Goal: Check status: Check status

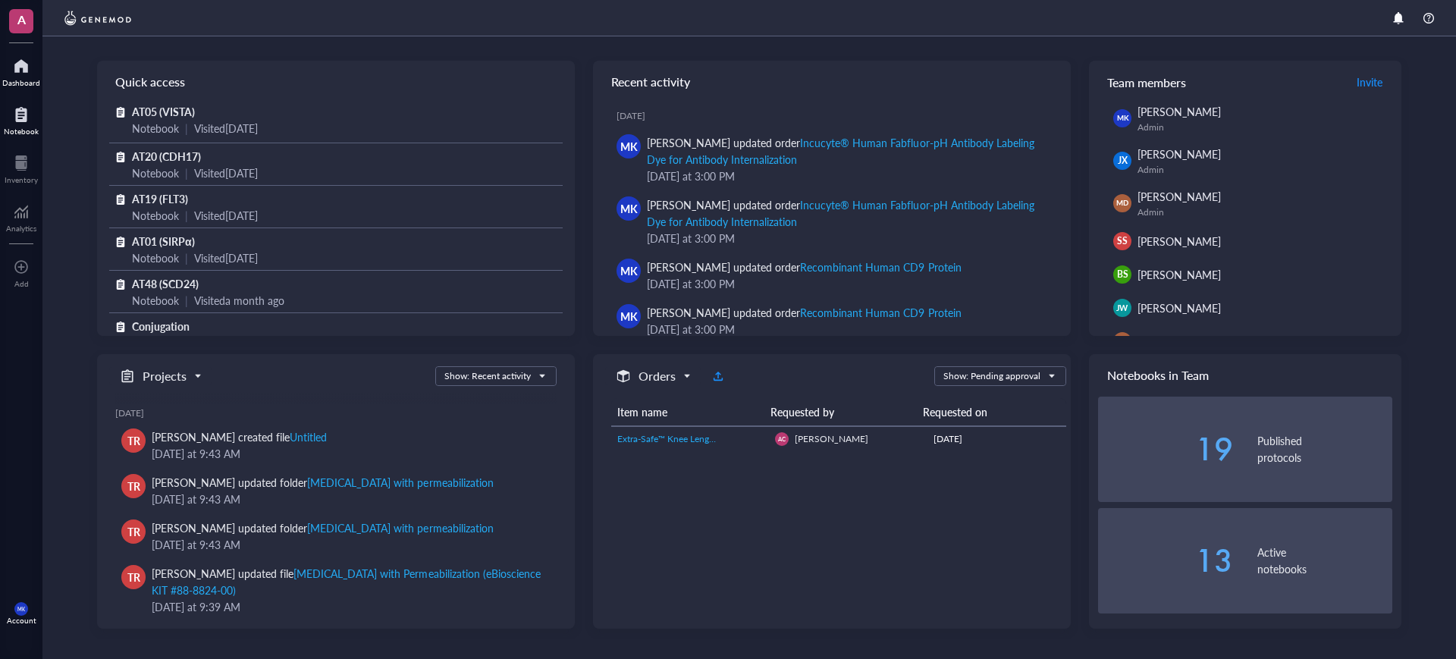
click at [33, 131] on div "Notebook" at bounding box center [21, 131] width 35 height 9
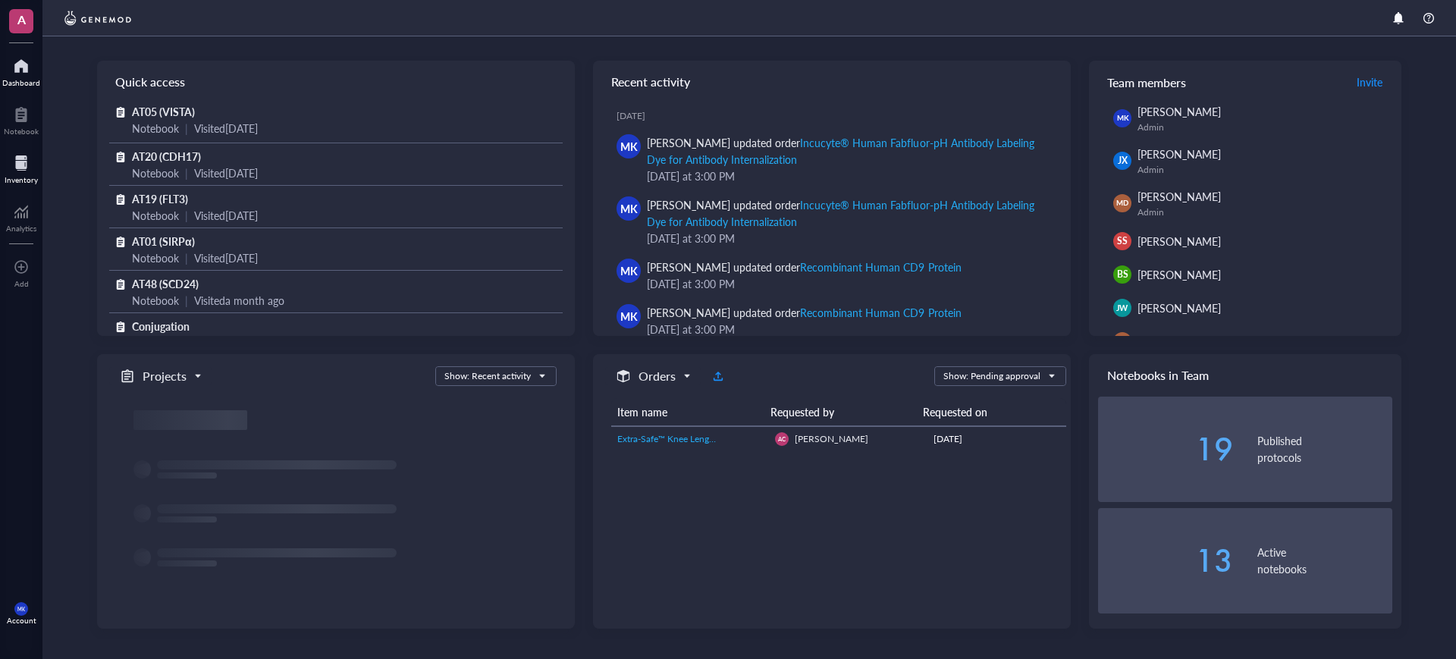
click at [15, 171] on div at bounding box center [21, 163] width 33 height 24
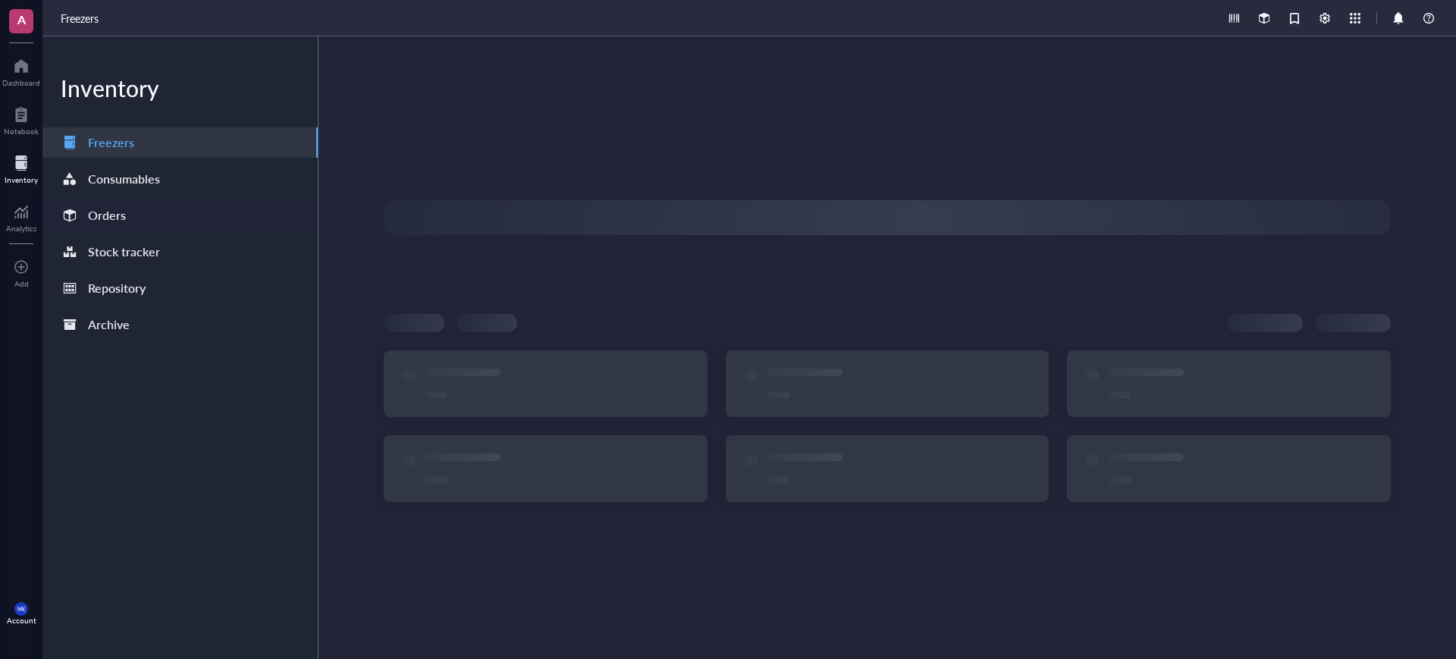
click at [96, 218] on div "Orders" at bounding box center [107, 215] width 38 height 21
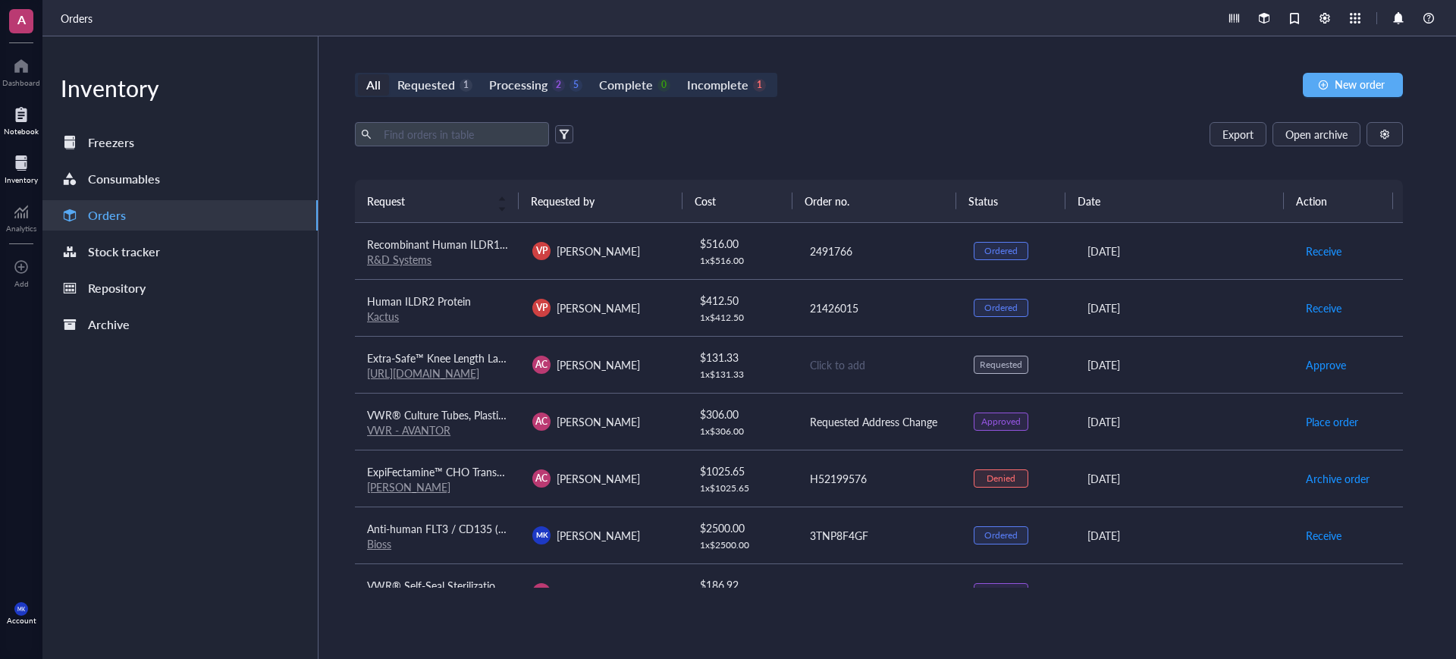
click at [8, 124] on div at bounding box center [21, 114] width 35 height 24
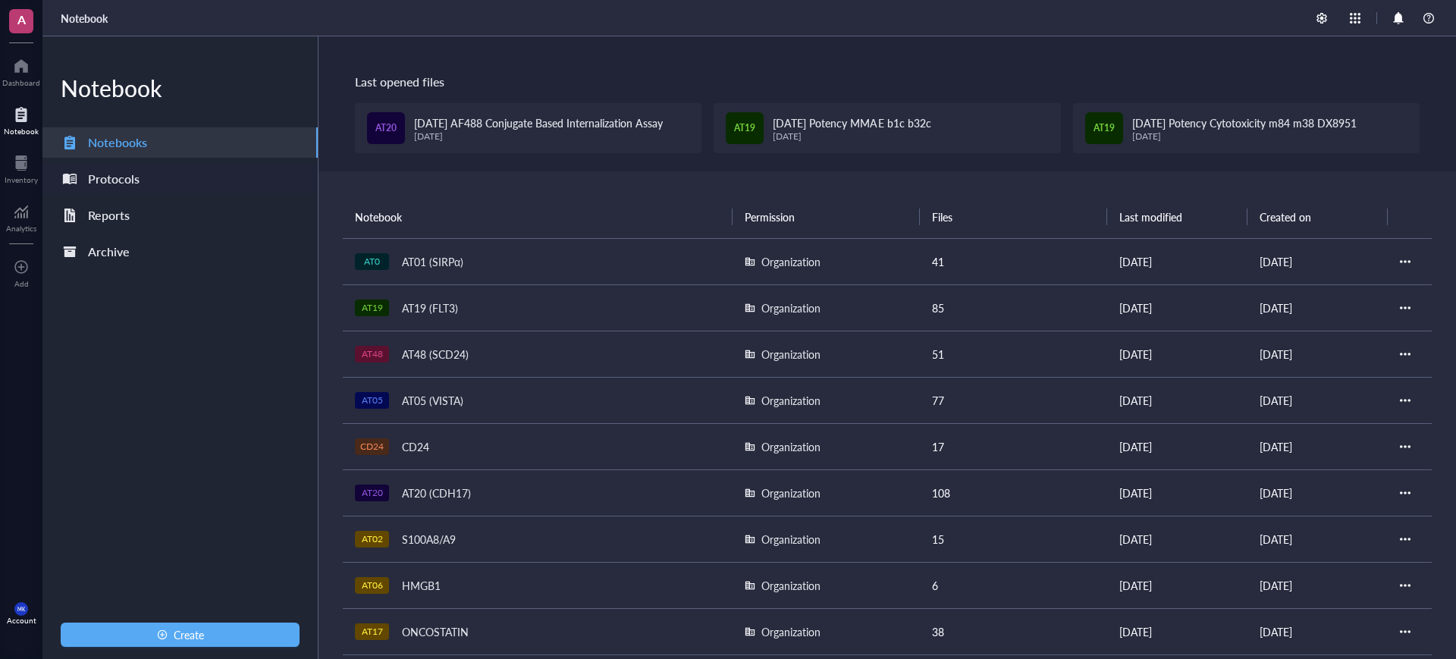
click at [148, 175] on div "Protocols" at bounding box center [179, 179] width 275 height 30
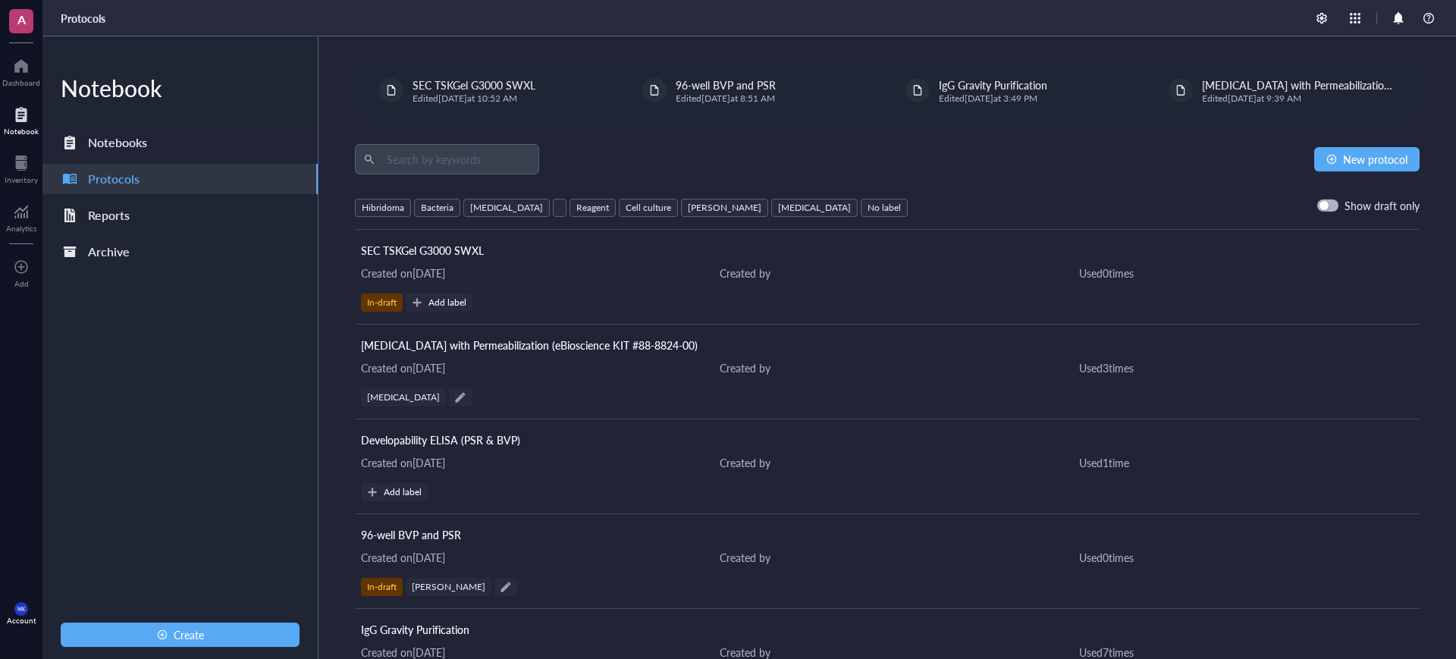
click at [152, 142] on div "Notebooks" at bounding box center [179, 142] width 275 height 30
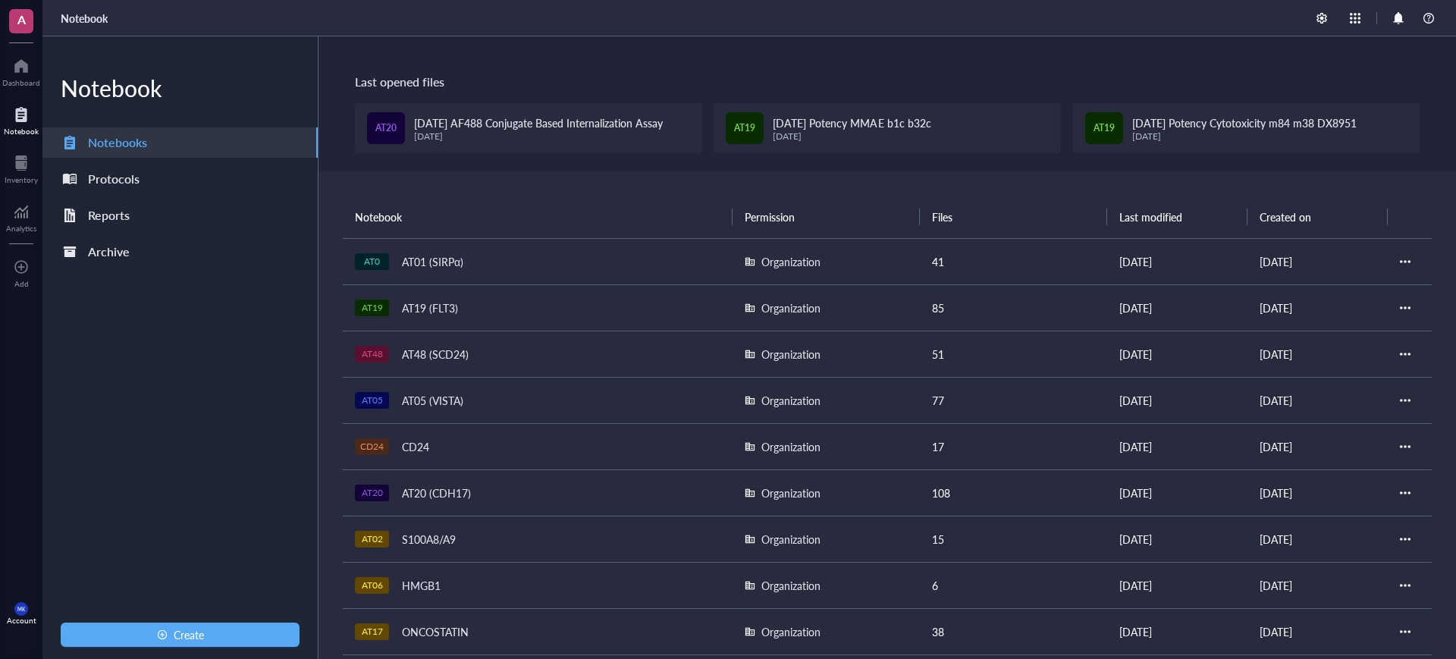
click at [449, 495] on div "AT20 (CDH17)" at bounding box center [436, 492] width 83 height 21
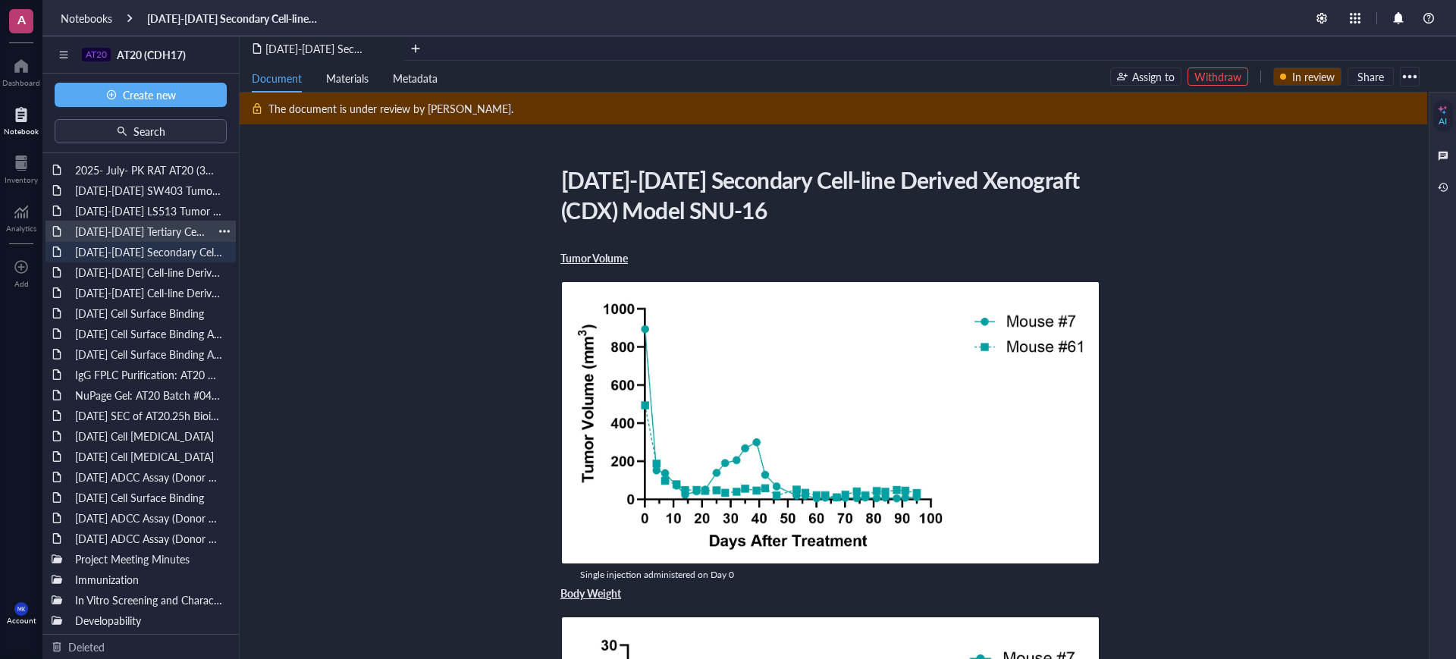
click at [117, 238] on div "Apr-Jun 2025 Tertiary Cell-line Derived Xenograft (CDX) Model SNU-16" at bounding box center [140, 231] width 145 height 21
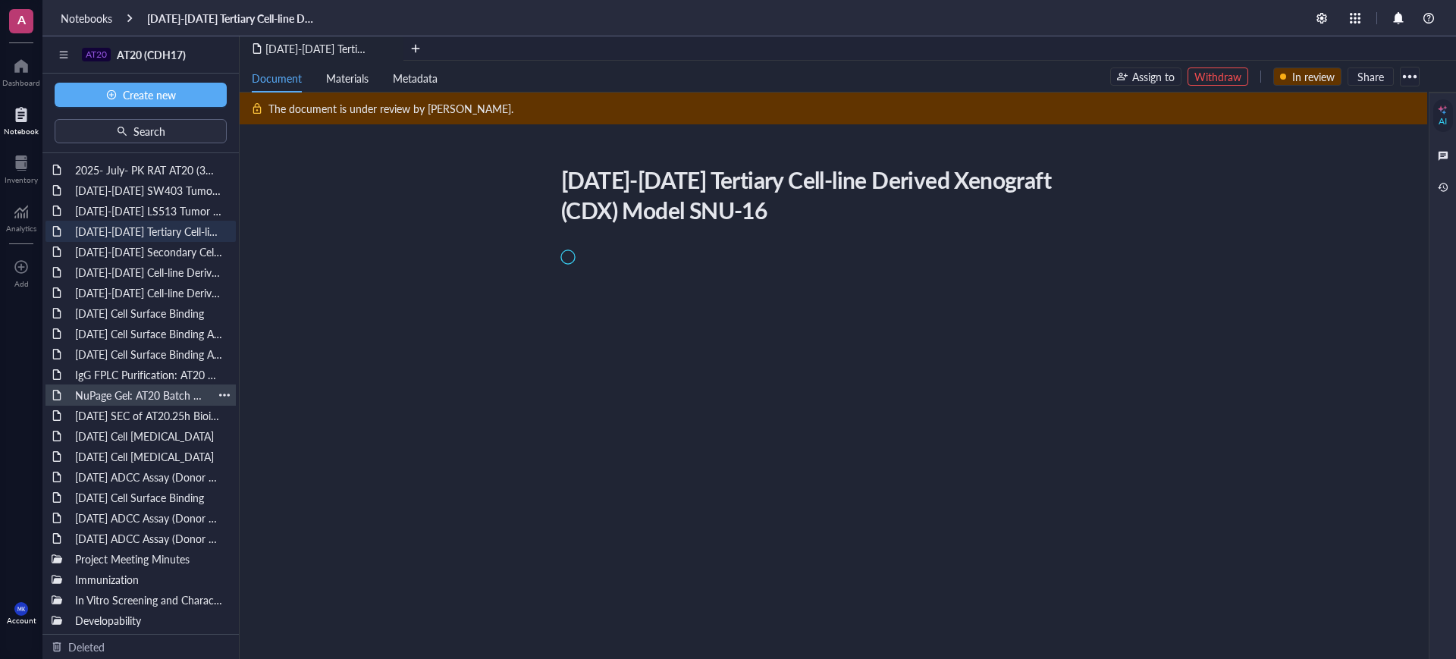
click at [118, 393] on div "NuPage Gel: AT20 Batch #04162025, #051525, #060325" at bounding box center [140, 394] width 145 height 21
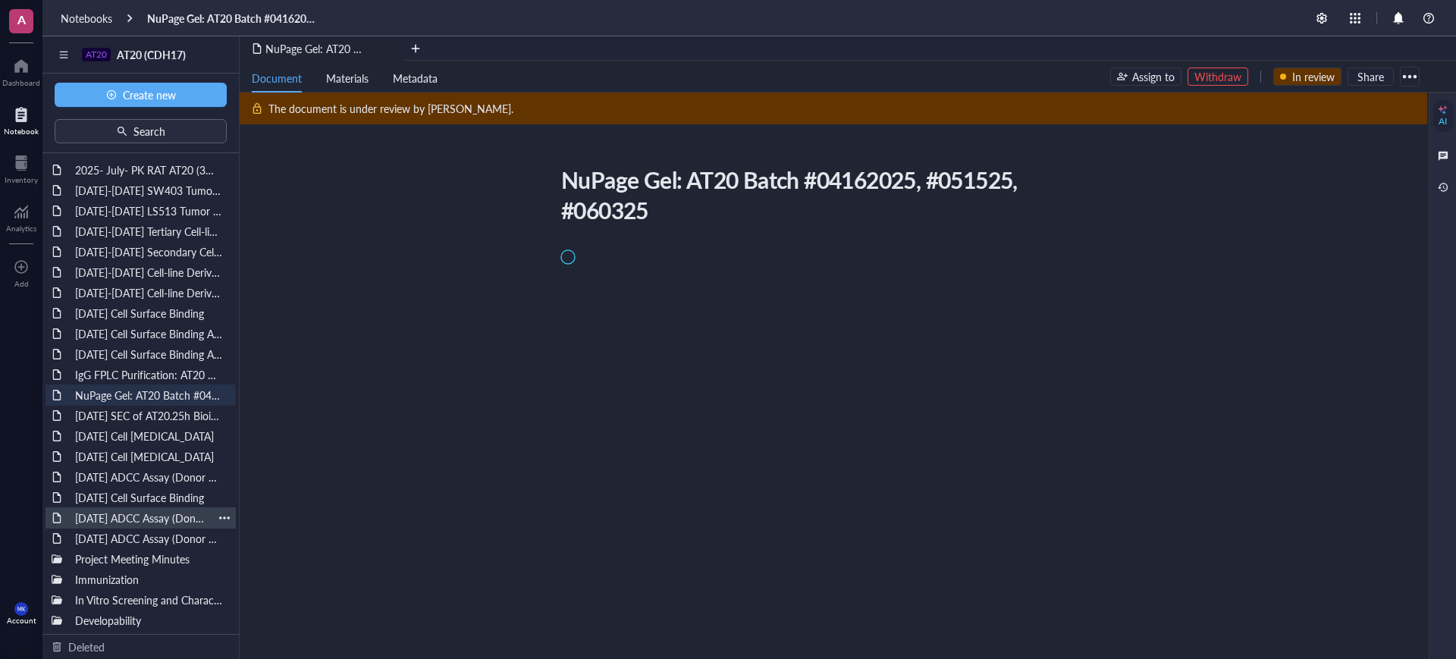
click at [103, 512] on div "2025-MAY-22 ADCC Assay (Donor 2 out of 3)" at bounding box center [140, 517] width 145 height 21
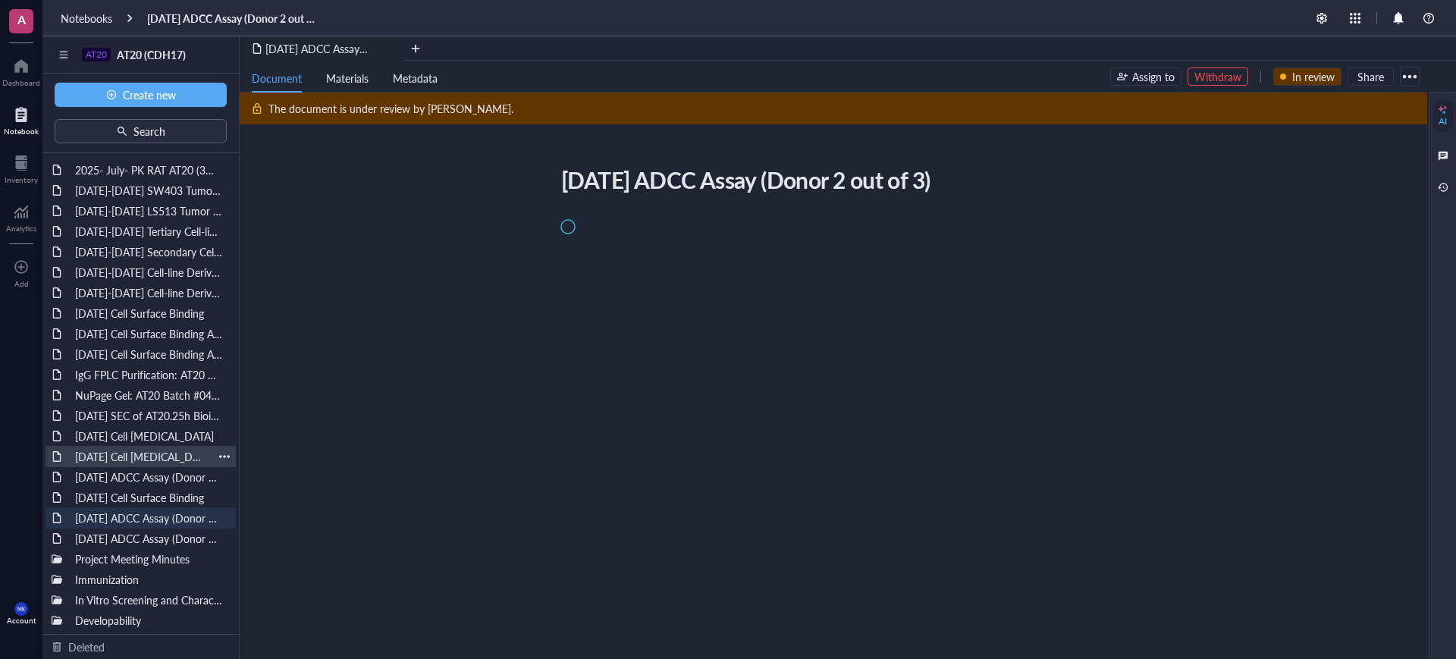
click at [102, 457] on div "2025-JUL-15 Cell Viability Assay" at bounding box center [140, 456] width 145 height 21
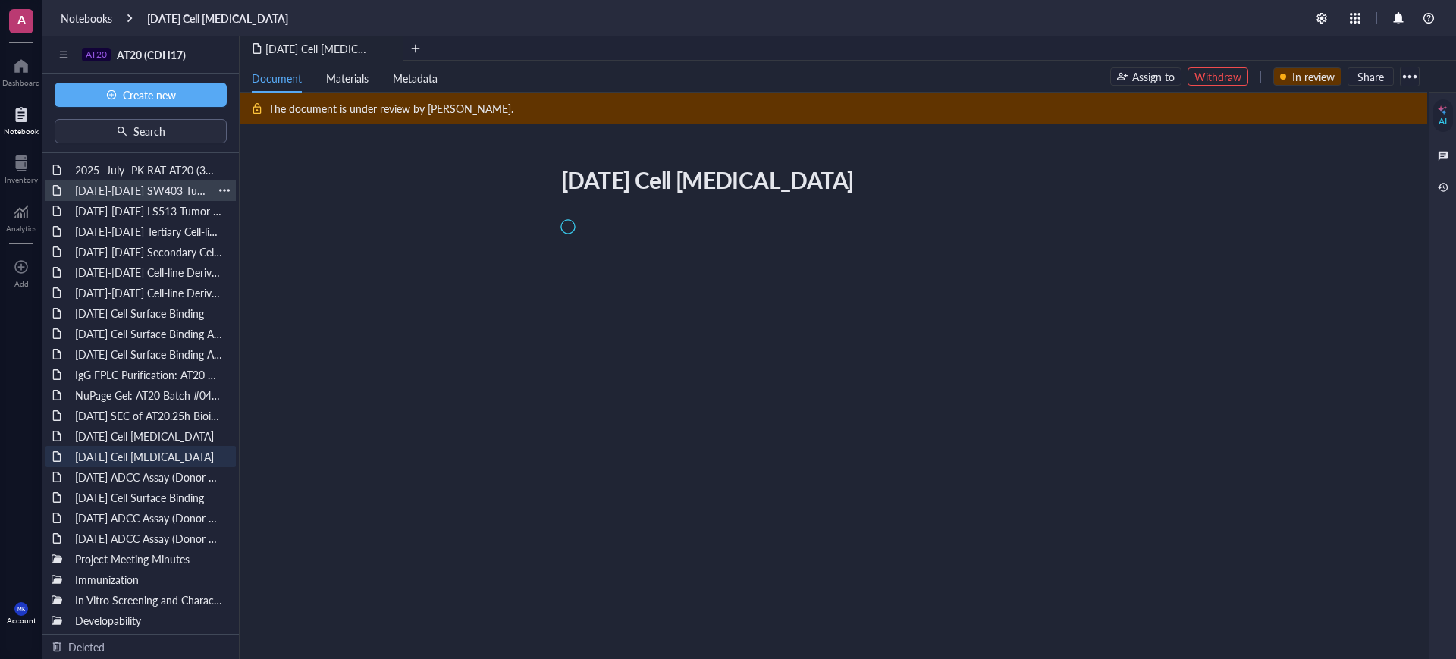
click at [126, 185] on div "May-Jun 2025 SW403 Tumor Growth Pilot Study" at bounding box center [140, 190] width 145 height 21
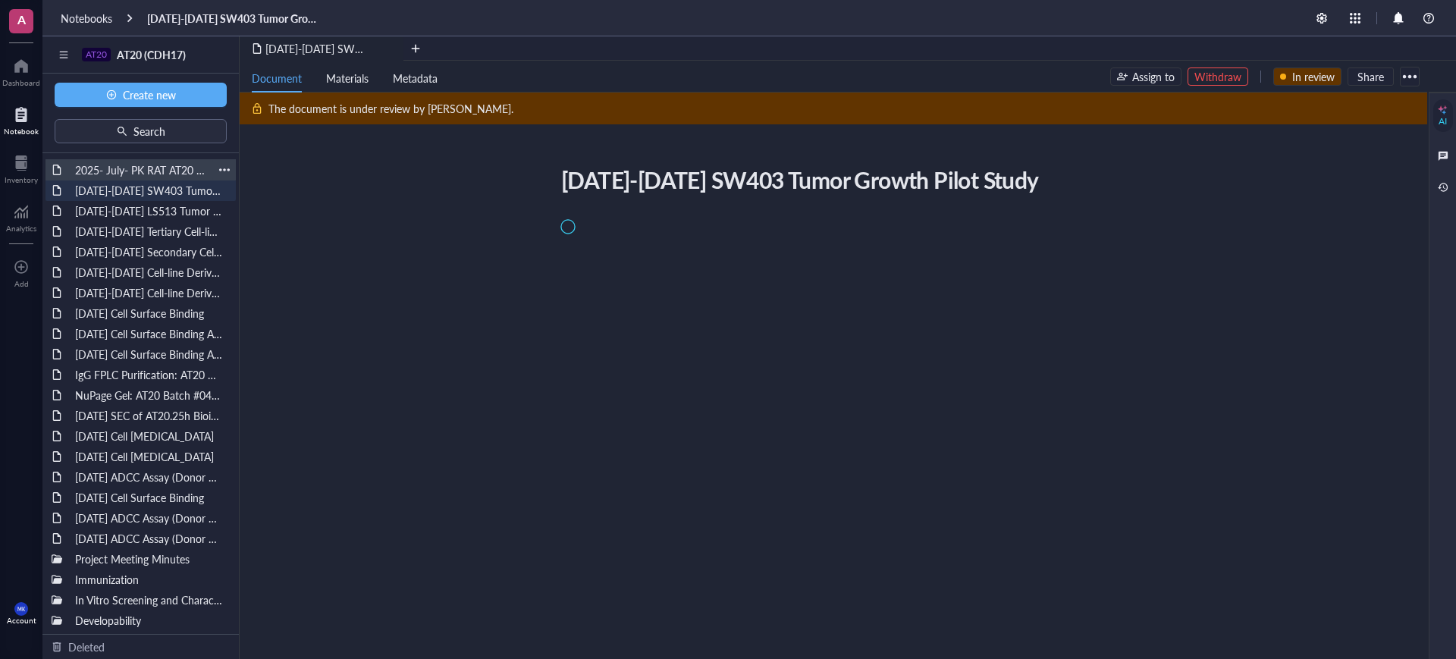
click at [137, 161] on div "2025- July- PK RAT AT20 (3mg/kg; 6mg/kg & 9mg/kg)" at bounding box center [140, 169] width 145 height 21
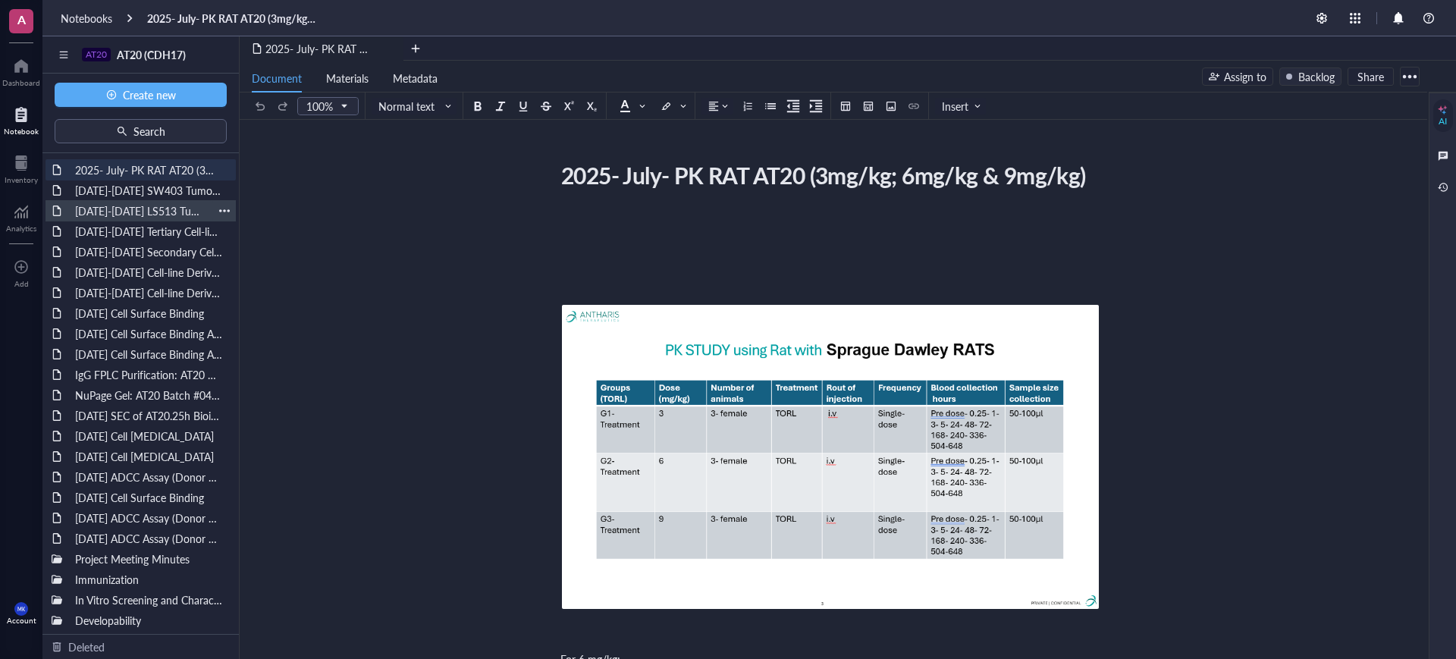
click at [127, 215] on div "Apr-May 2025 LS513 Tumor Growth Pilot Study" at bounding box center [140, 210] width 145 height 21
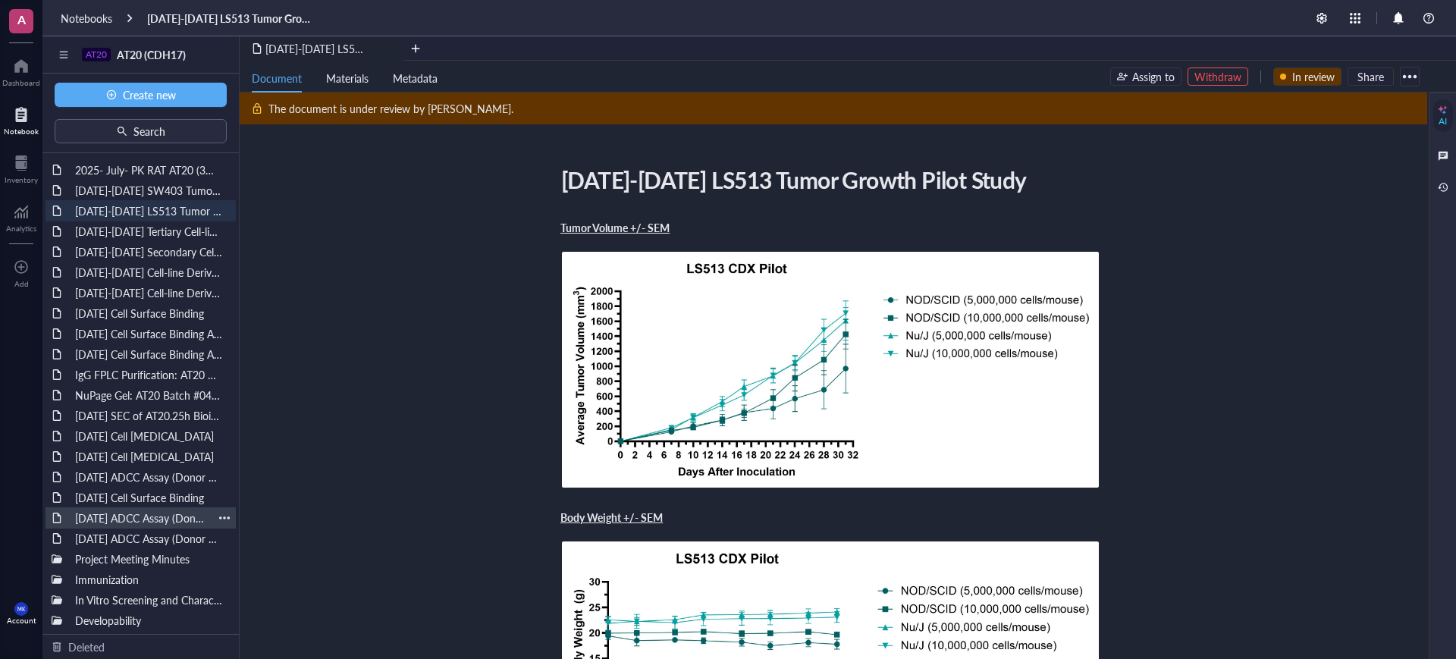
click at [92, 517] on div "2025-MAY-22 ADCC Assay (Donor 2 out of 3)" at bounding box center [140, 517] width 145 height 21
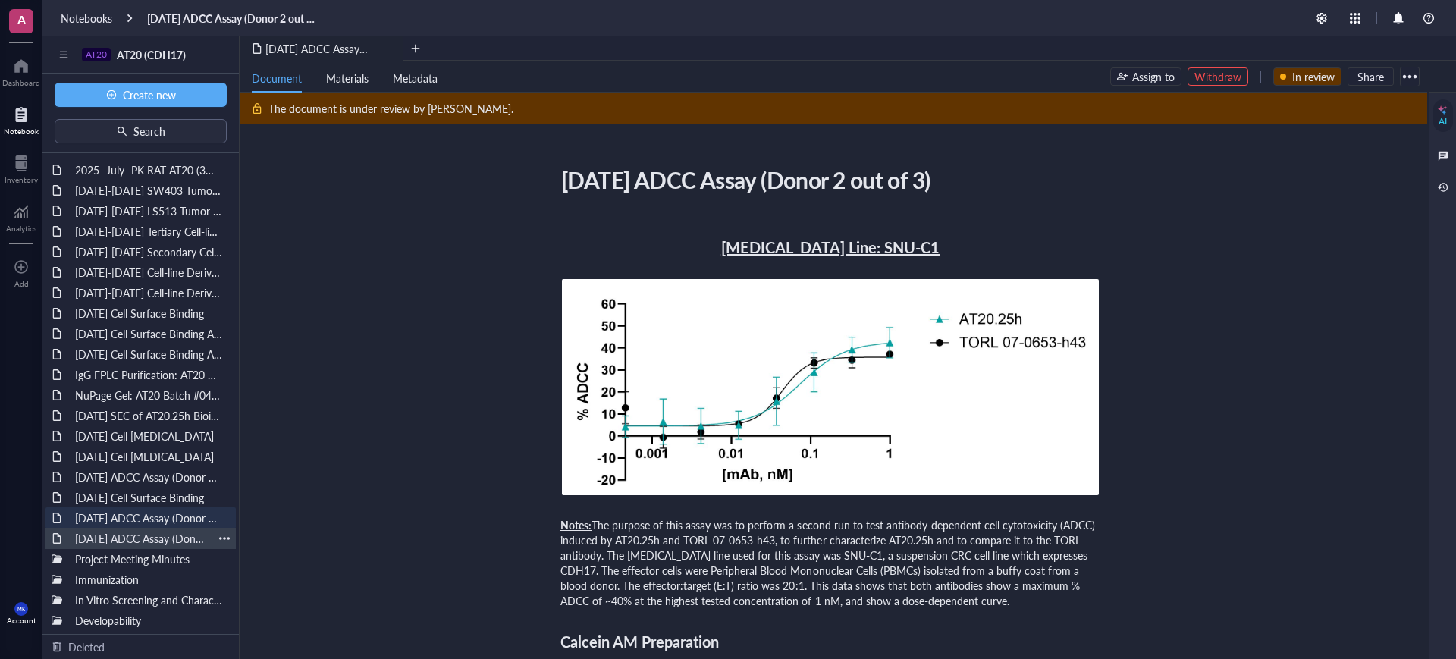
click at [94, 538] on div "2025-MAY-14 ADCC Assay (Donor 1 out of 3)" at bounding box center [140, 538] width 145 height 21
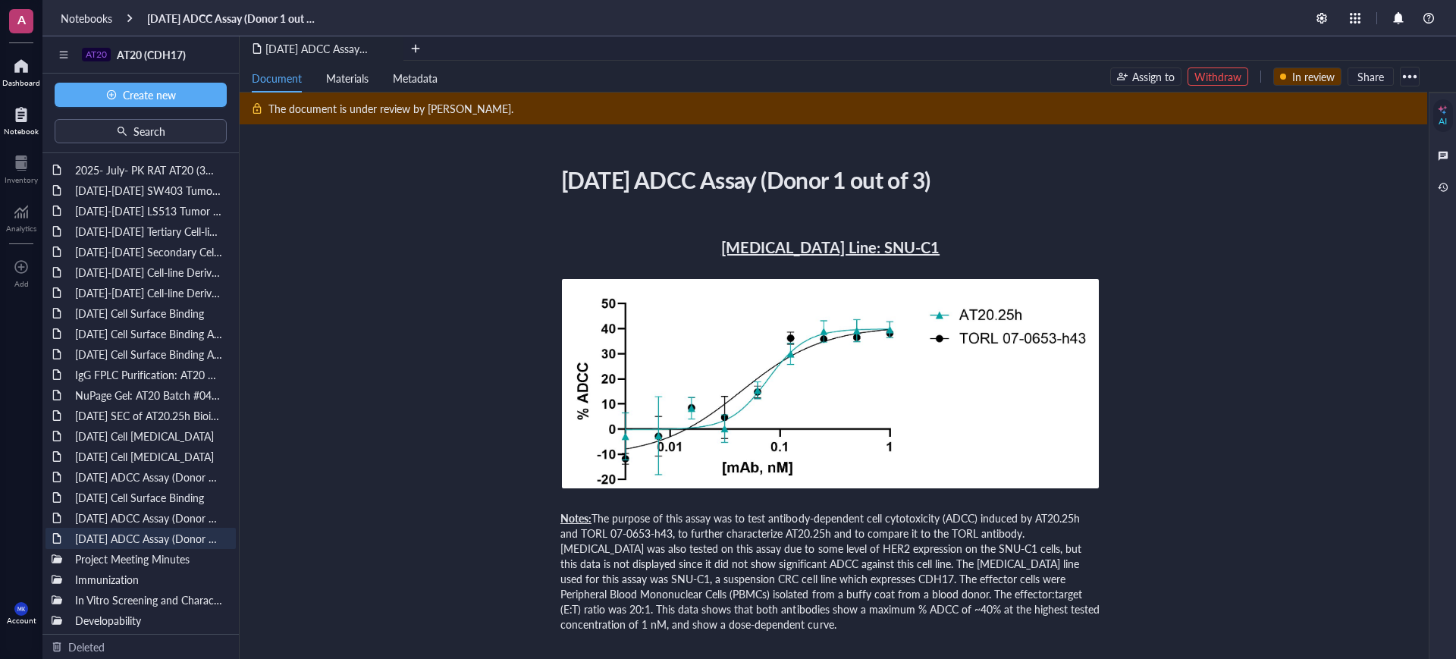
click at [27, 78] on div "Dashboard" at bounding box center [21, 82] width 38 height 9
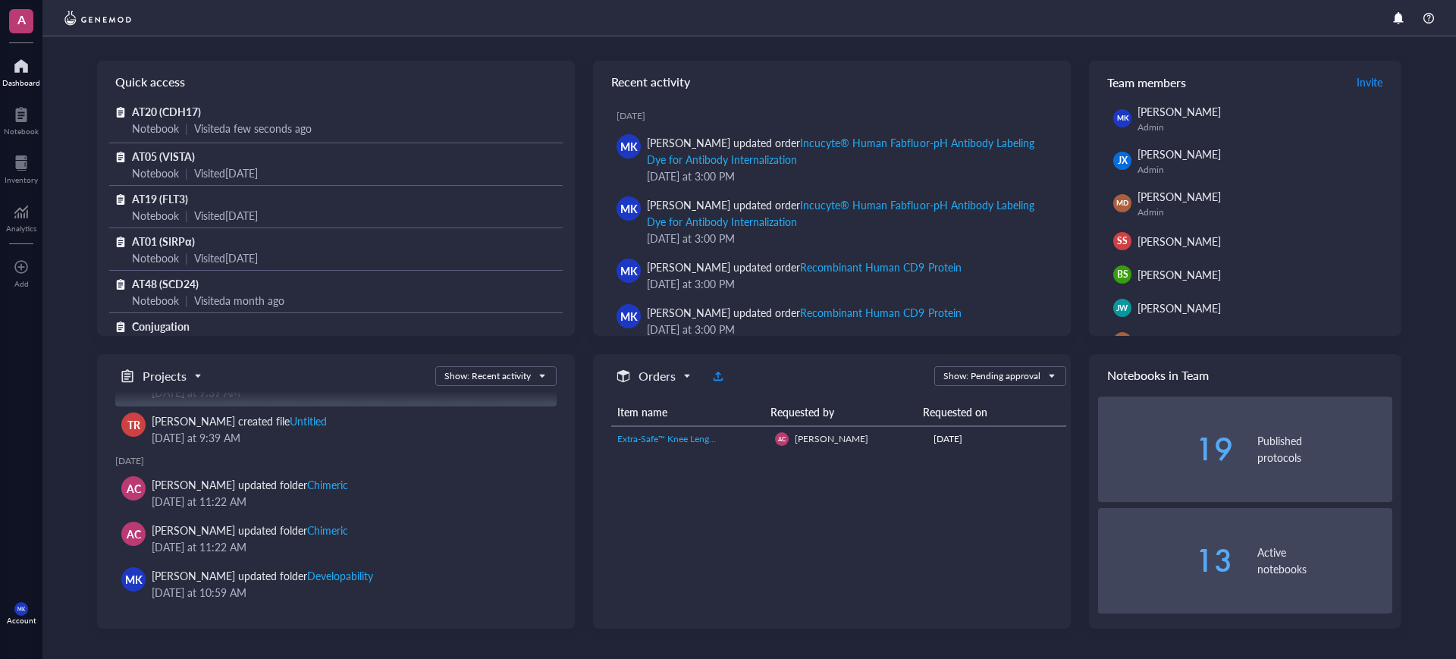
scroll to position [228, 0]
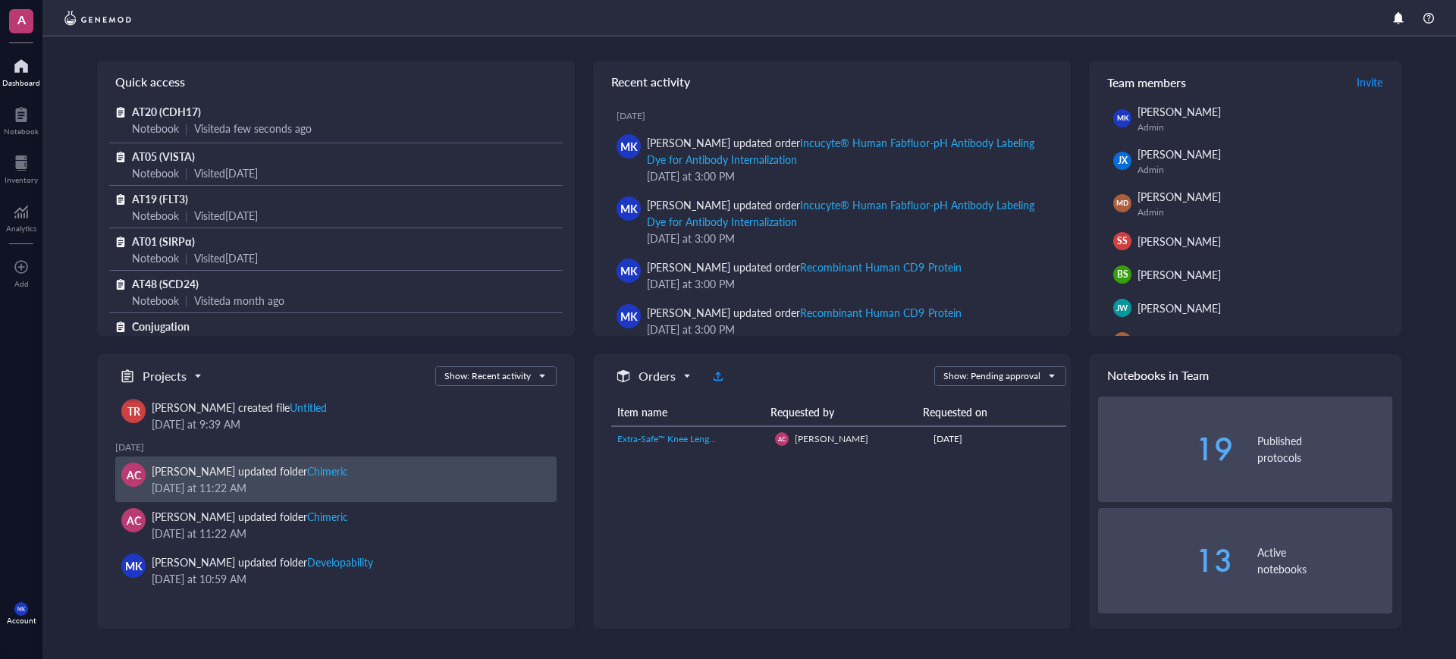
click at [324, 474] on div "Chimeric" at bounding box center [327, 470] width 41 height 15
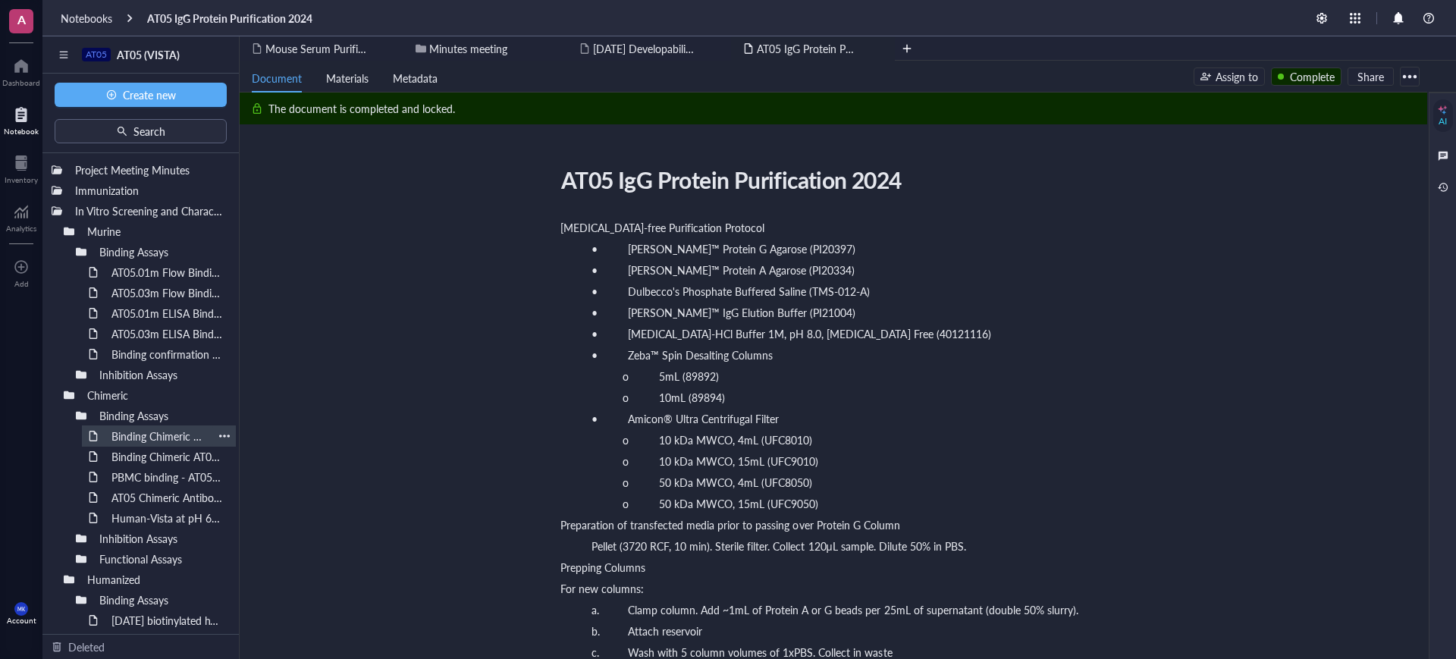
click at [114, 431] on div "Binding Chimeric AT05 antibodies on VISTA Transfected HEK293 cells" at bounding box center [159, 435] width 108 height 21
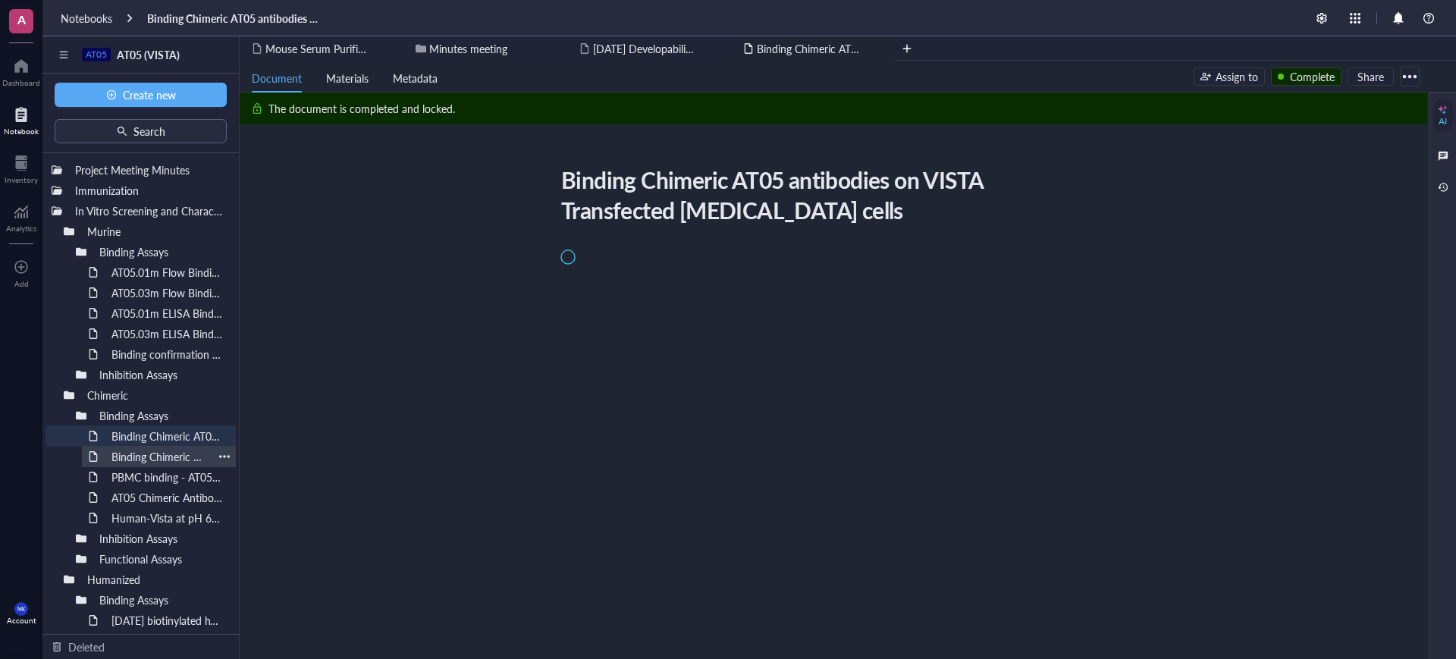
click at [145, 455] on div "Binding Chimeric AT05 antibodies on cell surface binding THP-1" at bounding box center [159, 456] width 108 height 21
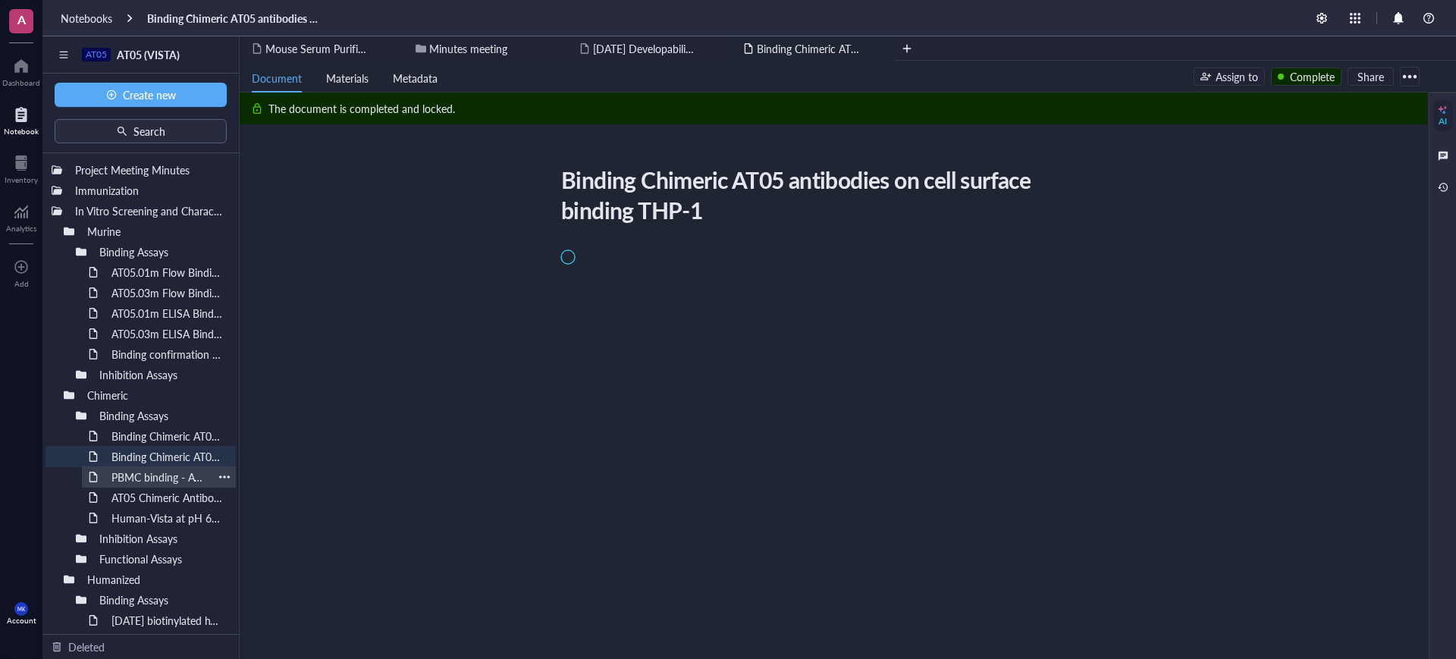
click at [149, 473] on div "PBMC binding - AT05.01, 02, 03 Chimeric binding to Monocytes and T cells of PBMC" at bounding box center [159, 476] width 108 height 21
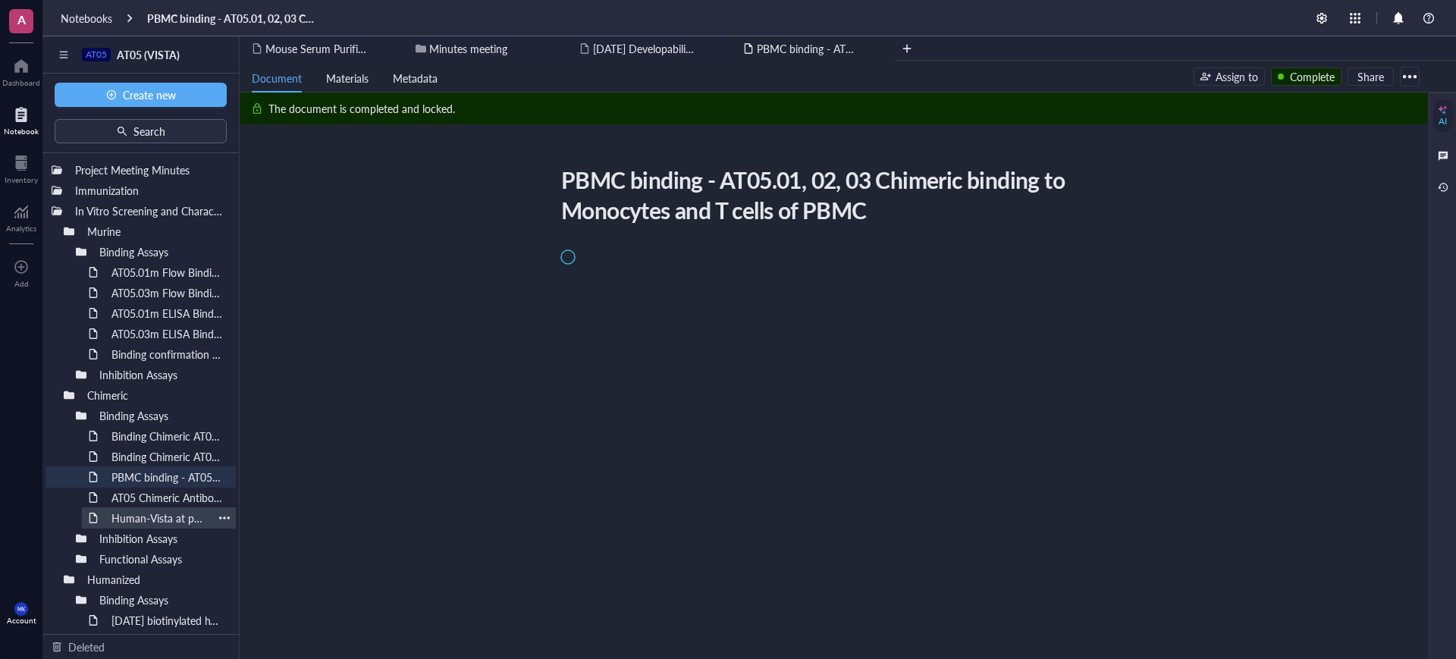
click at [141, 498] on div "AT05 Chimeric Antibodies Bind Human VISTA and Cynomolgus VISTA with High Affini…" at bounding box center [167, 497] width 125 height 21
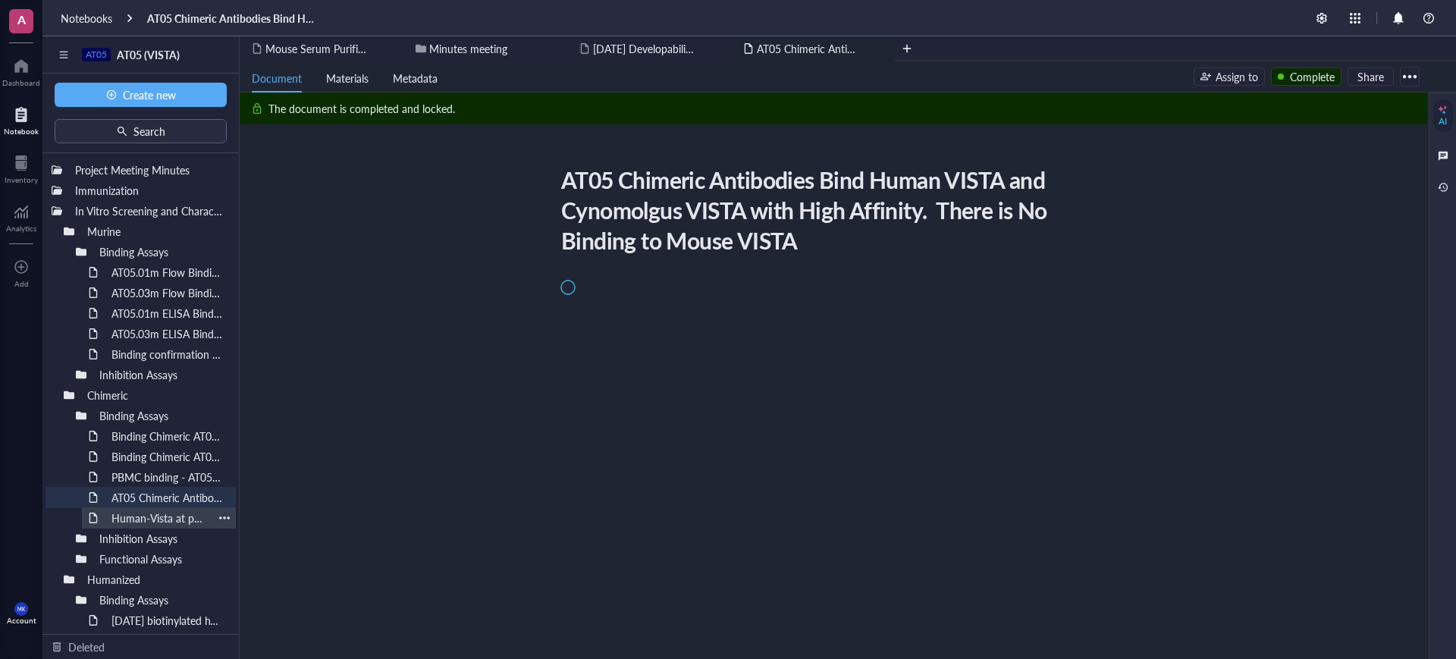
click at [138, 519] on div "Human-Vista at pH 6 - Chimeric AT05.01 and AT05.03 Chimeric antibodies binding …" at bounding box center [159, 517] width 108 height 21
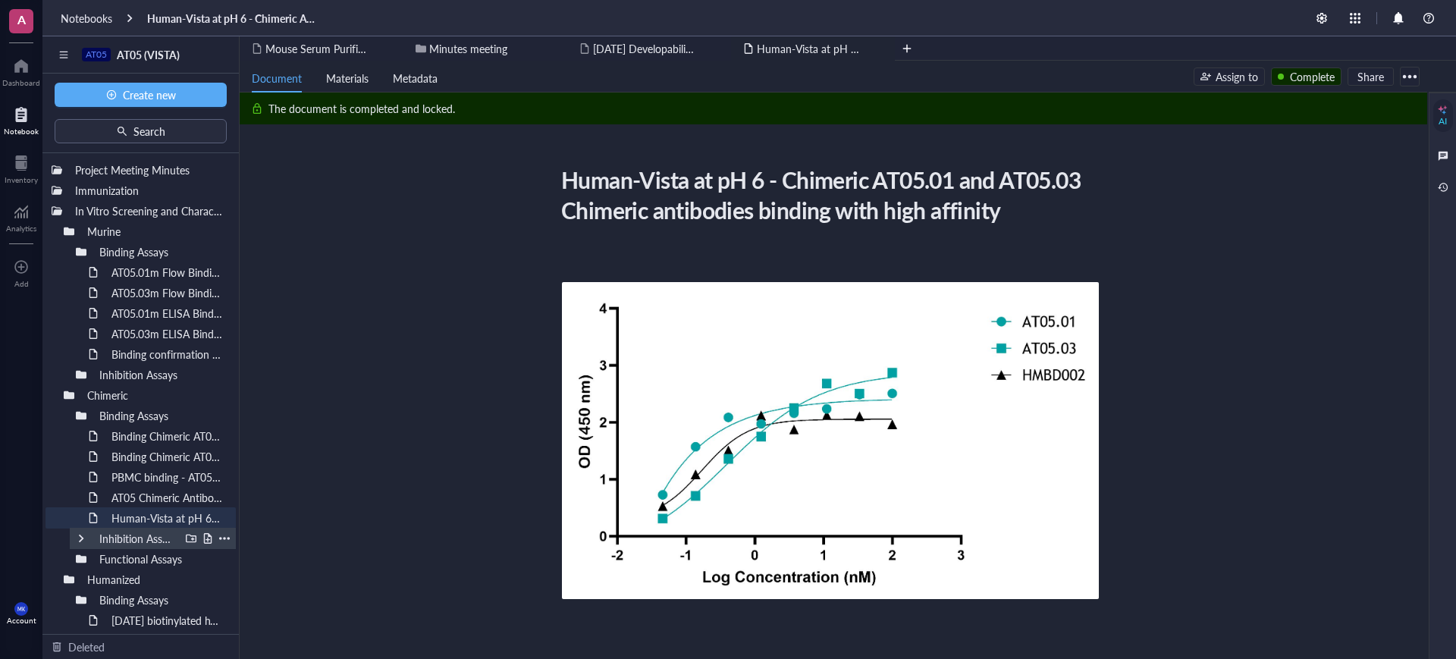
click at [83, 541] on div at bounding box center [81, 538] width 11 height 11
click at [126, 559] on div "AT05 Chimeric Antibodies Show Greater Inhibition of VSIG3:VISTA Binding Relativ…" at bounding box center [159, 558] width 108 height 21
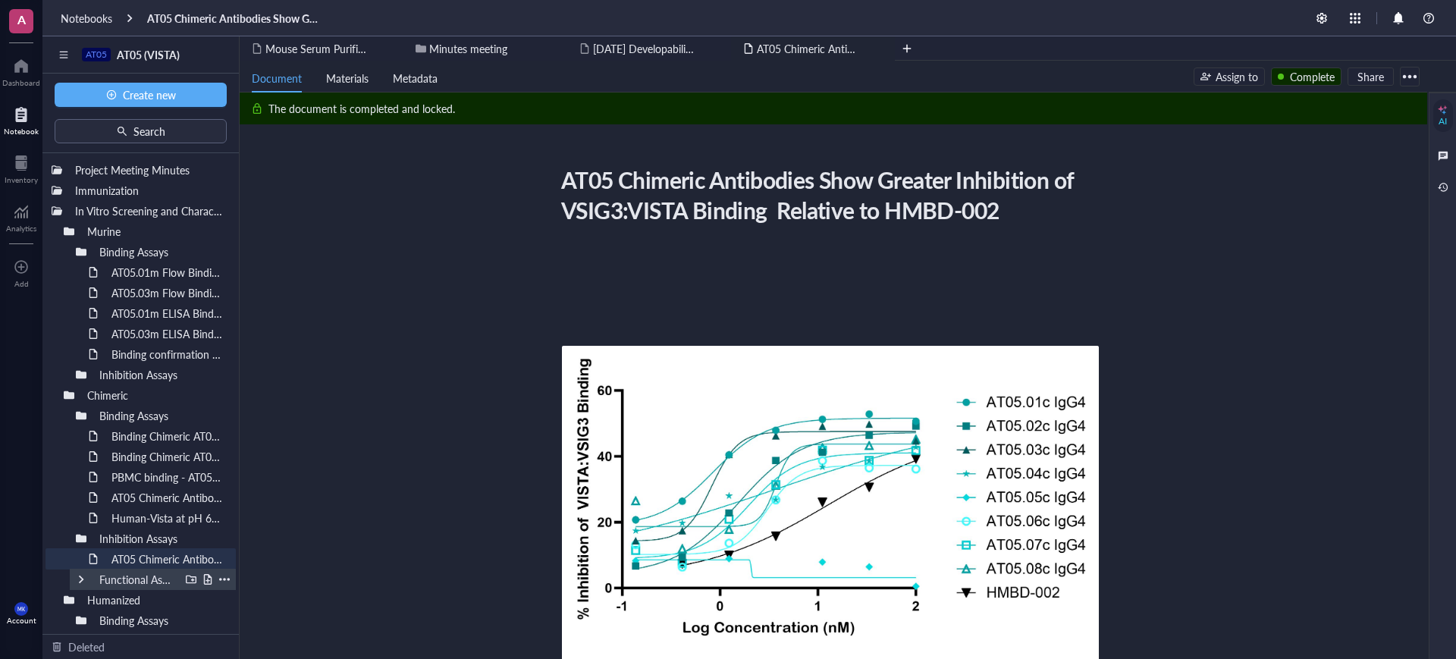
click at [76, 577] on div at bounding box center [81, 579] width 11 height 11
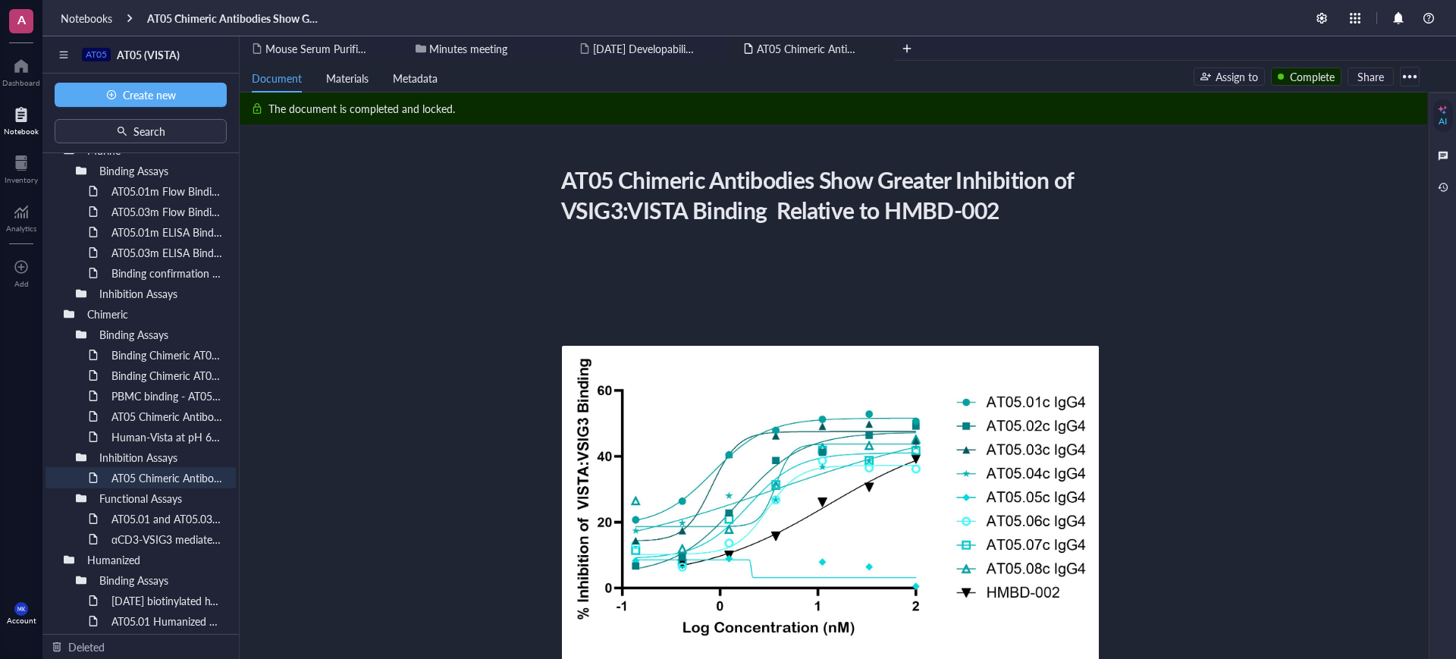
scroll to position [190, 0]
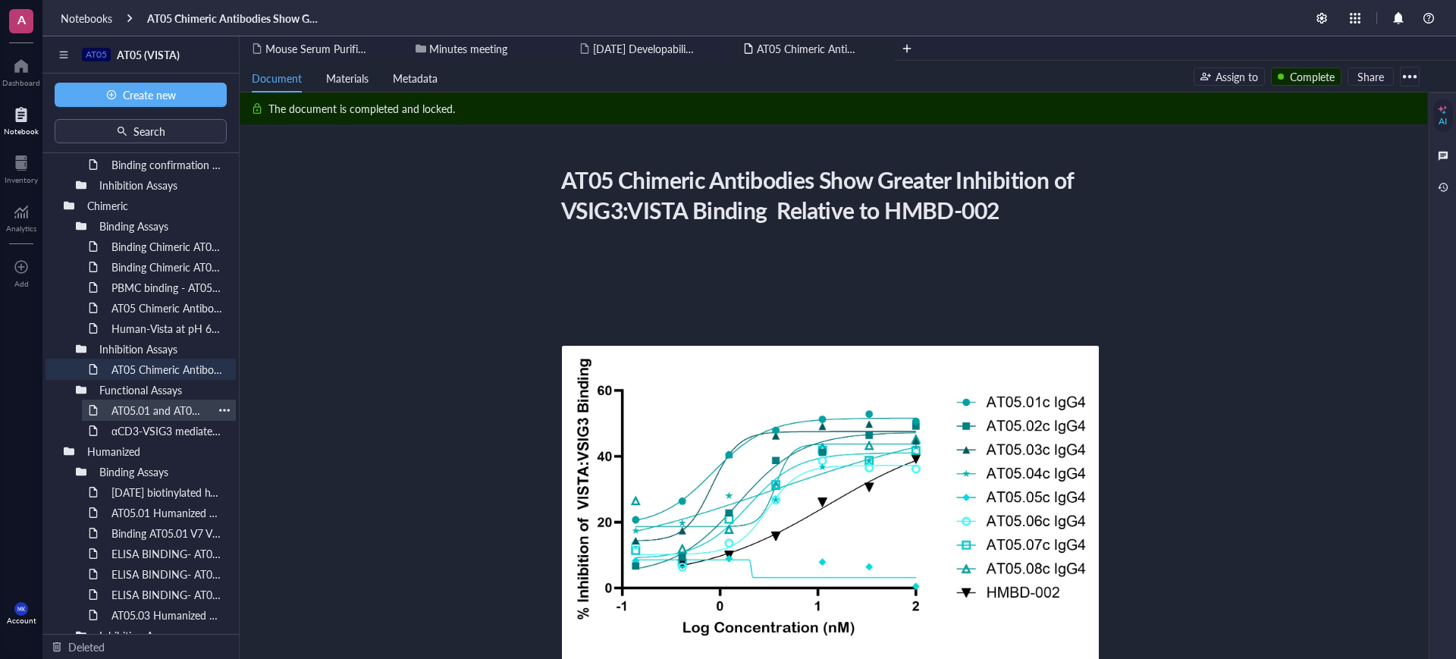
drag, startPoint x: 142, startPoint y: 430, endPoint x: 143, endPoint y: 412, distance: 17.5
click at [141, 430] on div "αCD3-VSIG3 mediated T-Cell activation" at bounding box center [167, 430] width 125 height 21
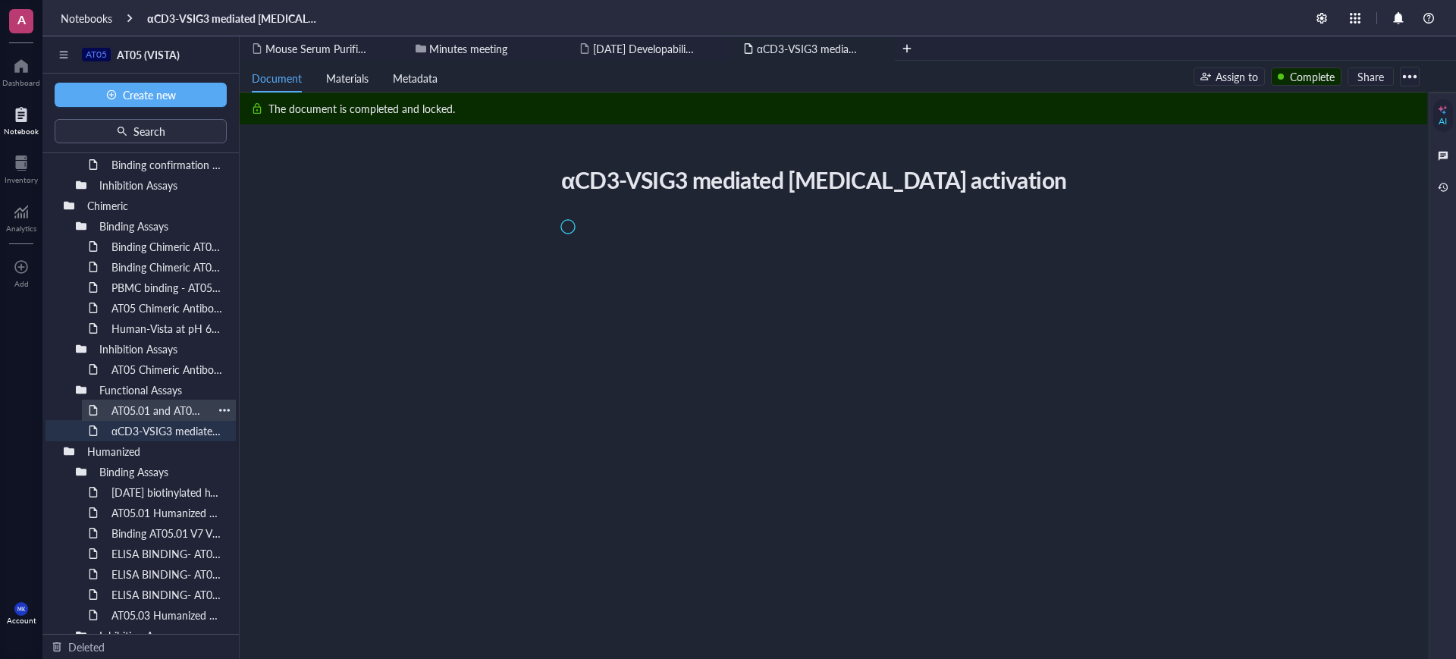
click at [143, 409] on div "AT05.01 and AT05.03 Chimeric Antibodies Enhances Immune Response by Increasing …" at bounding box center [159, 410] width 108 height 21
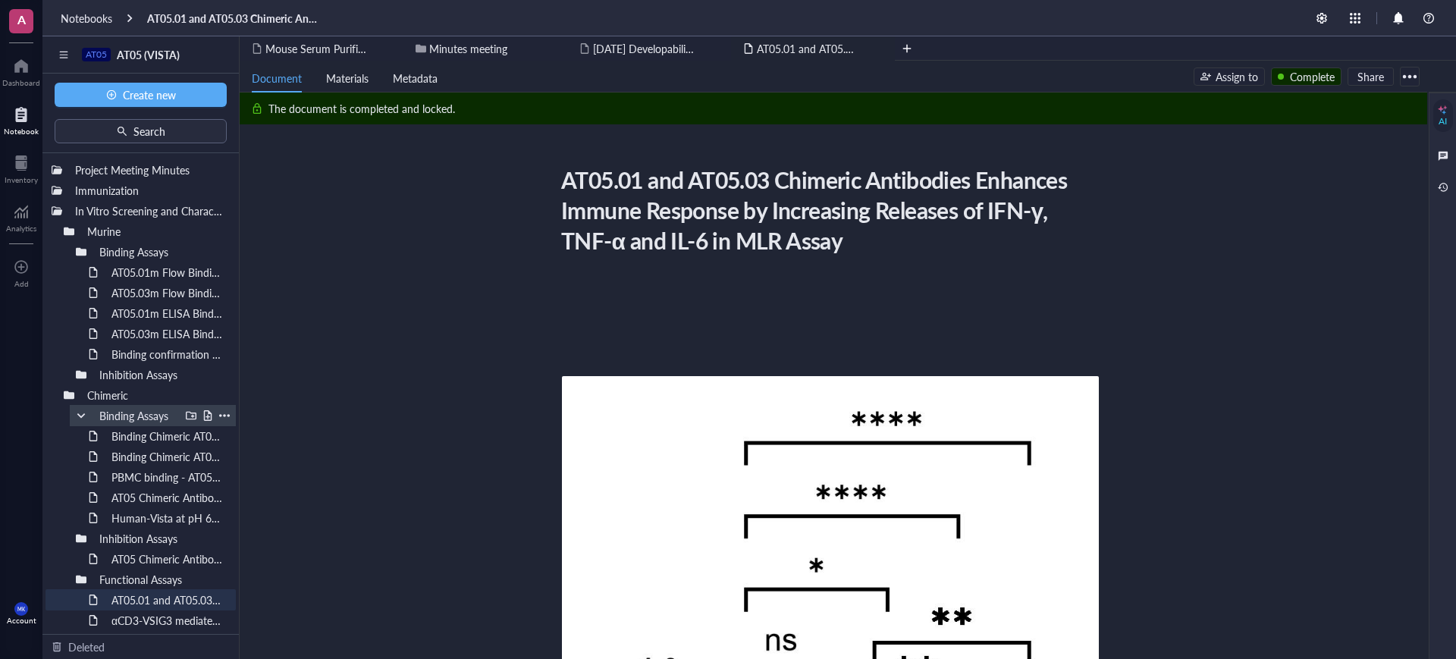
click at [80, 418] on div at bounding box center [81, 415] width 11 height 11
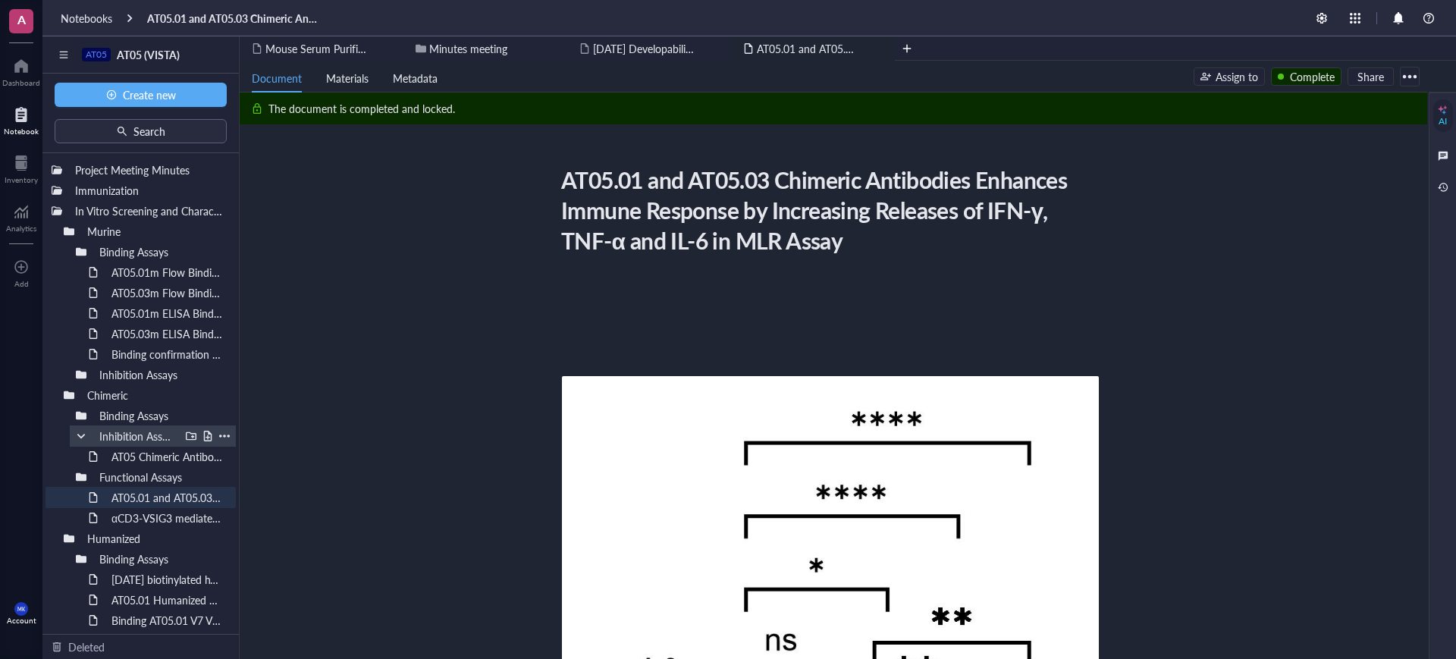
click at [79, 439] on div at bounding box center [81, 436] width 11 height 11
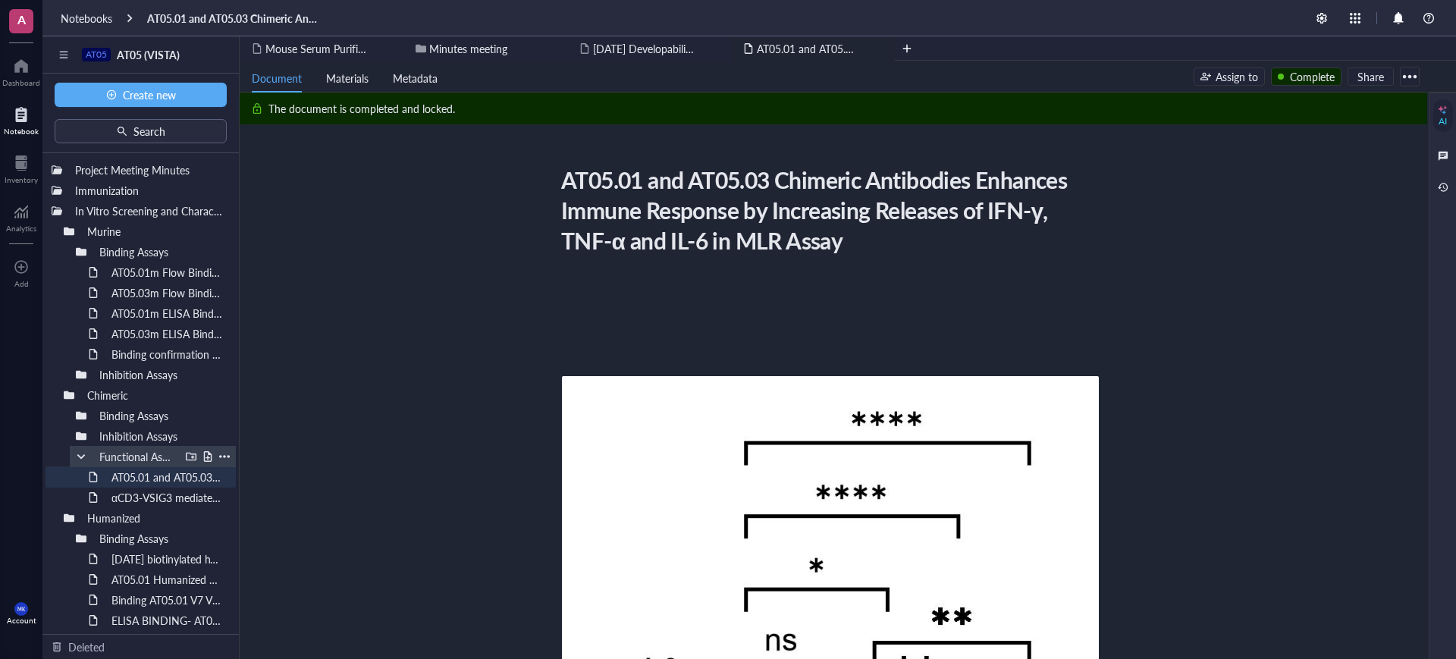
click at [79, 452] on div at bounding box center [81, 456] width 11 height 11
click at [30, 58] on div at bounding box center [21, 66] width 38 height 24
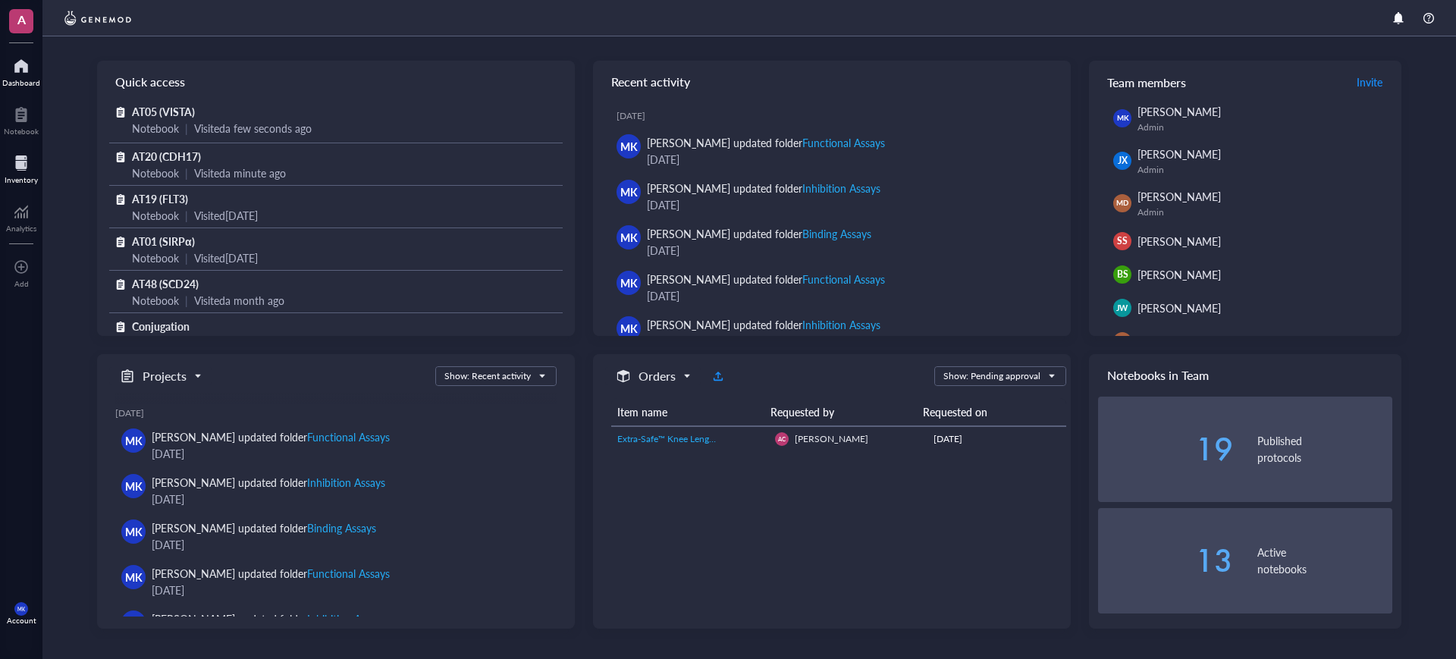
click at [26, 161] on div at bounding box center [21, 163] width 33 height 24
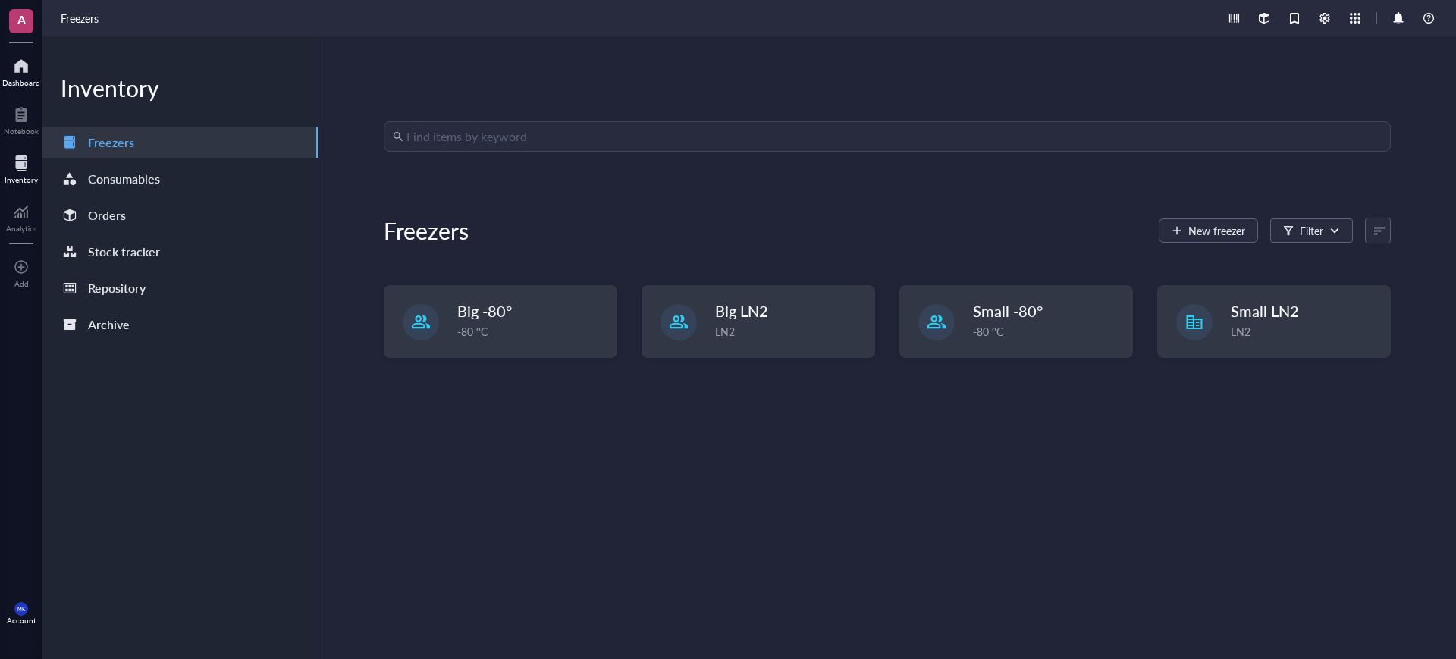
click at [17, 80] on div "Dashboard" at bounding box center [21, 82] width 38 height 9
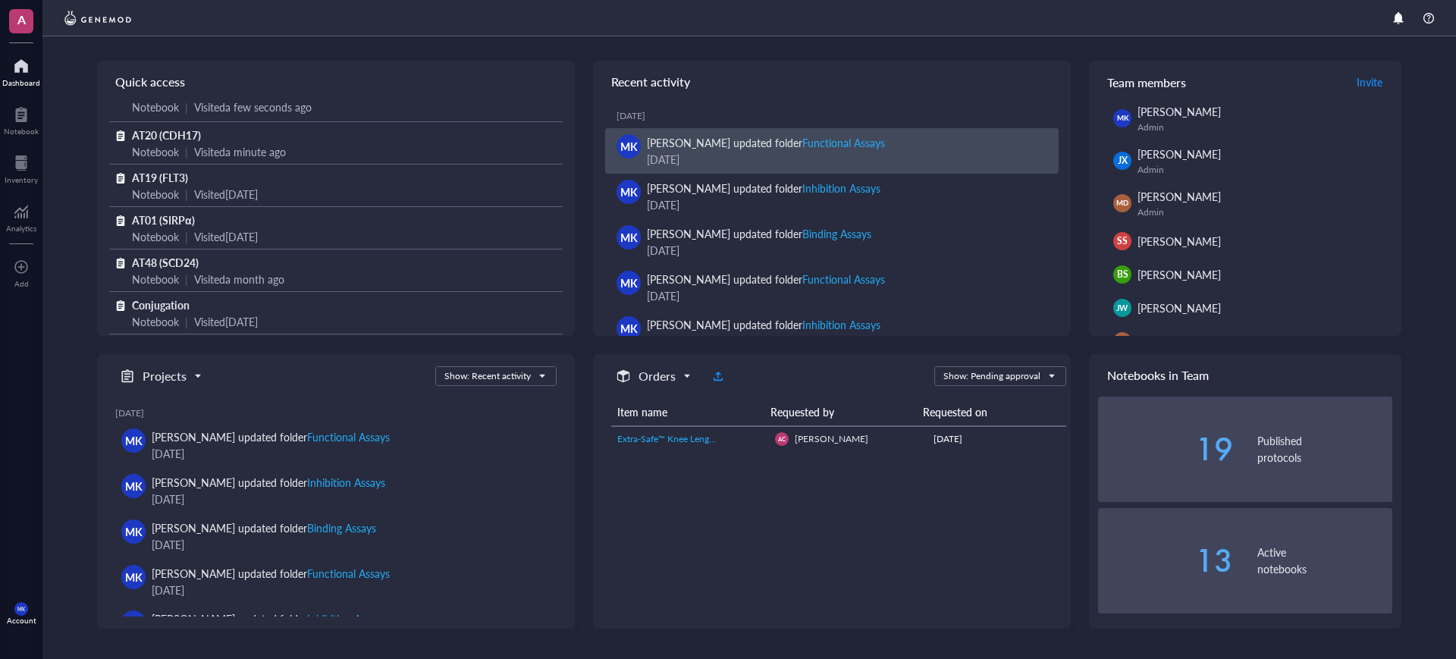
click at [822, 140] on div "Functional Assays" at bounding box center [843, 142] width 83 height 15
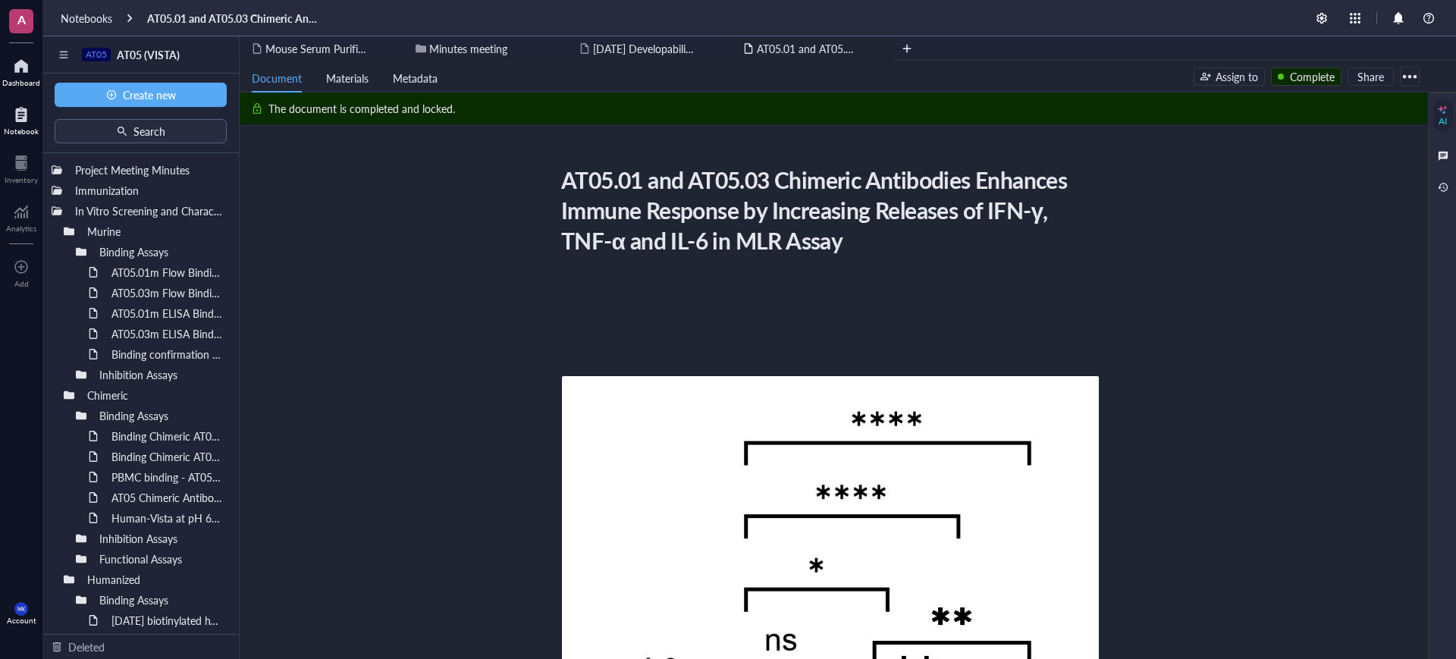
click at [27, 58] on div at bounding box center [21, 66] width 38 height 24
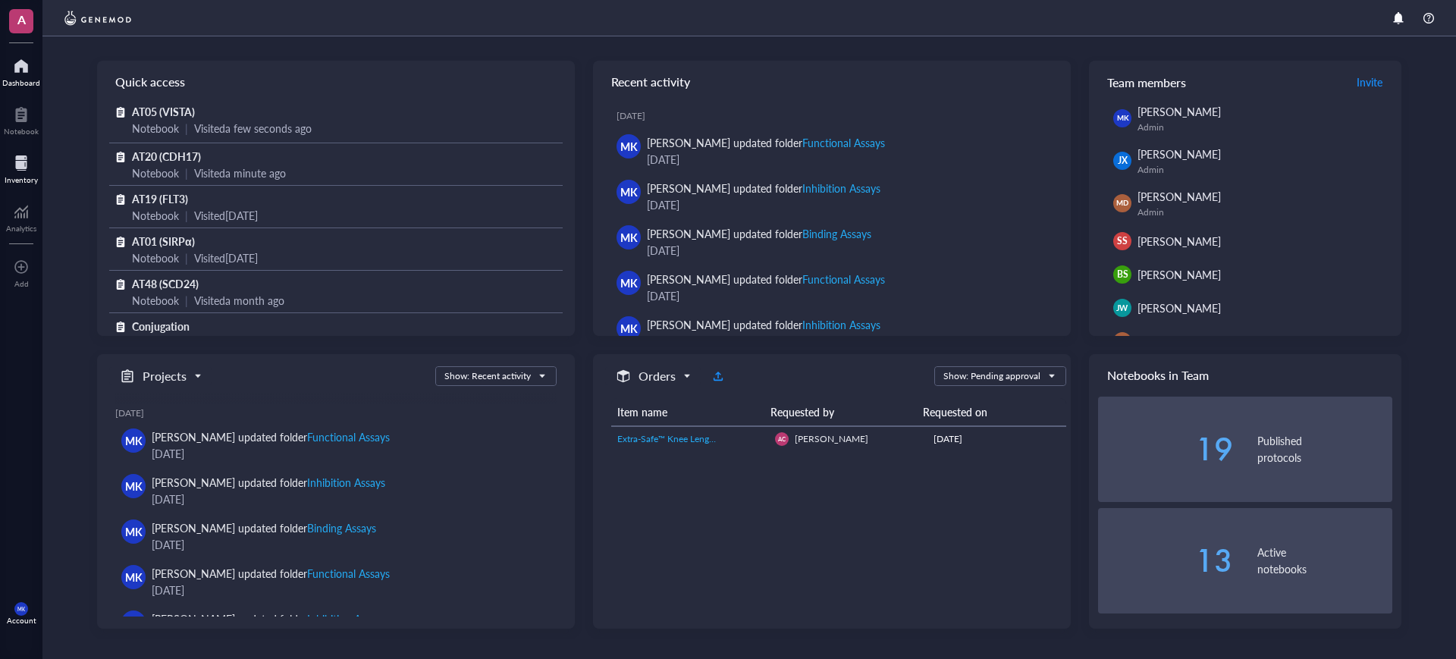
click at [20, 168] on div at bounding box center [21, 163] width 33 height 24
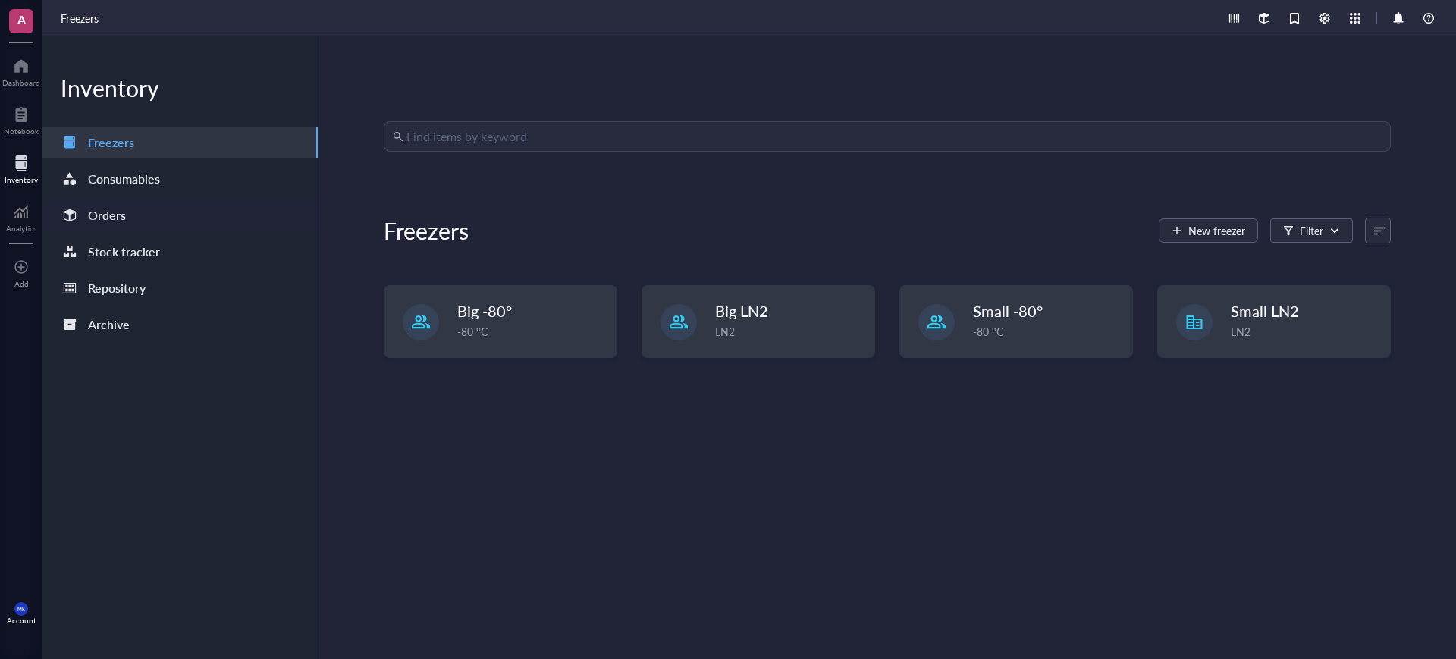
click at [171, 220] on div "Orders" at bounding box center [179, 215] width 275 height 30
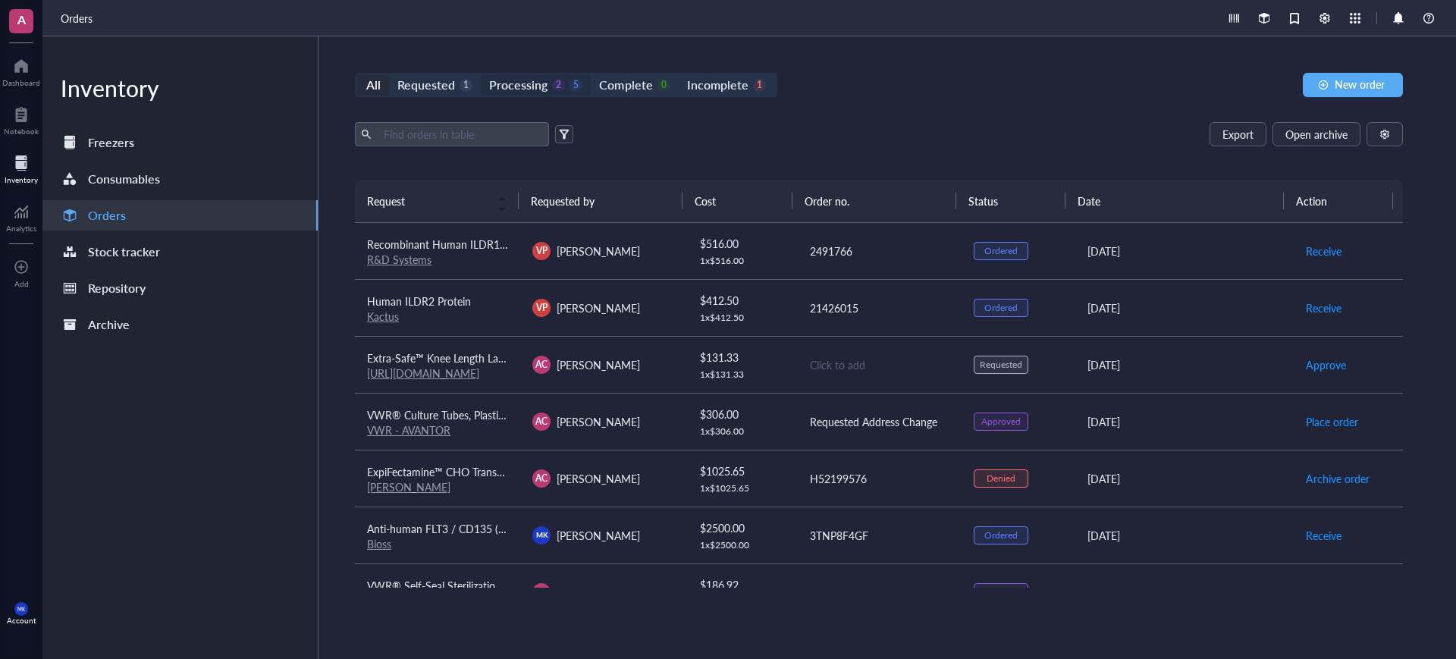
click at [539, 90] on div "Processing" at bounding box center [518, 84] width 58 height 21
click at [481, 74] on input "Processing 2 5" at bounding box center [481, 74] width 0 height 0
